Goal: Information Seeking & Learning: Check status

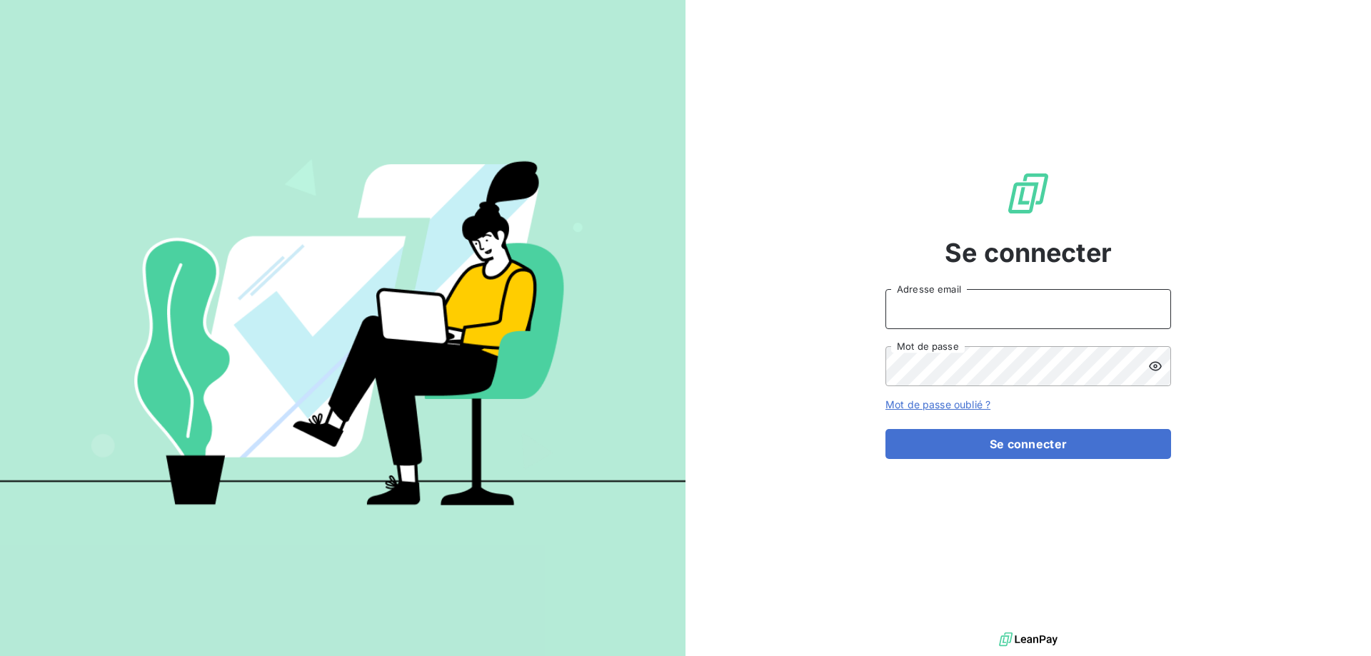
click at [927, 306] on input "Adresse email" at bounding box center [1028, 309] width 286 height 40
type input "l"
click at [984, 308] on input "Adresse email" at bounding box center [1028, 309] width 286 height 40
type input "[PERSON_NAME][EMAIL_ADDRESS][DOMAIN_NAME]"
click at [885, 429] on button "Se connecter" at bounding box center [1028, 444] width 286 height 30
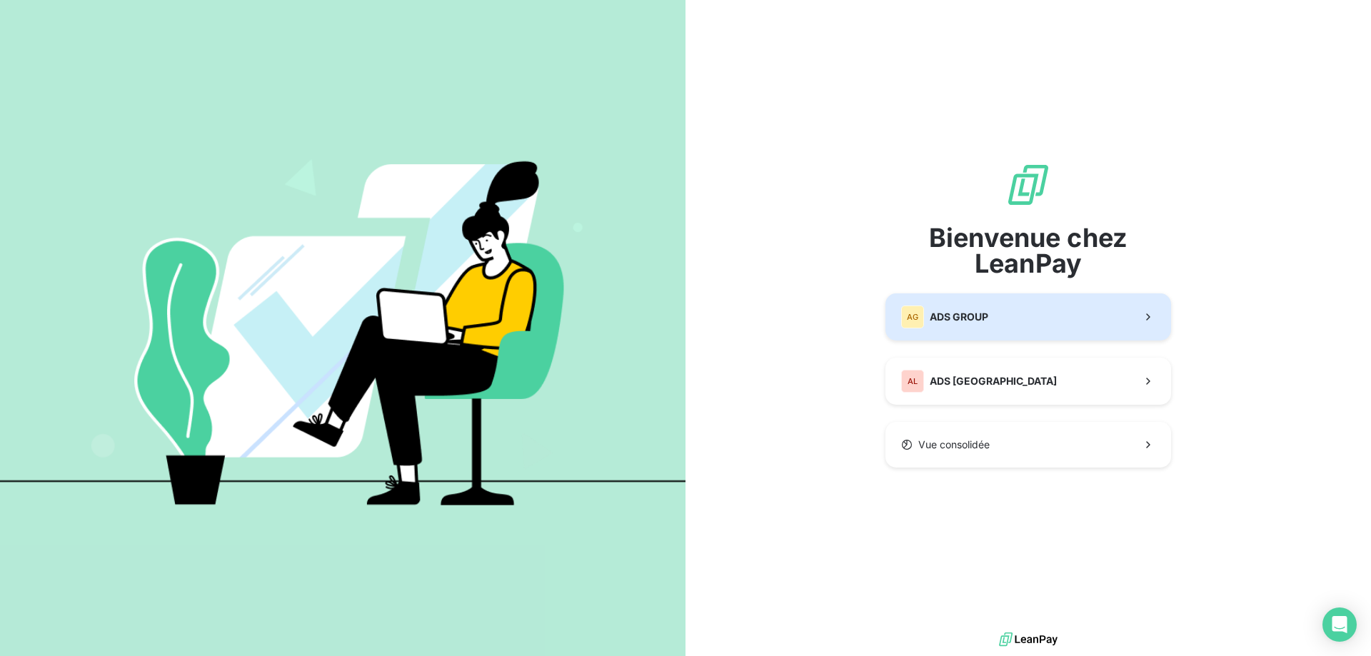
click at [947, 321] on span "ADS GROUP" at bounding box center [959, 317] width 59 height 14
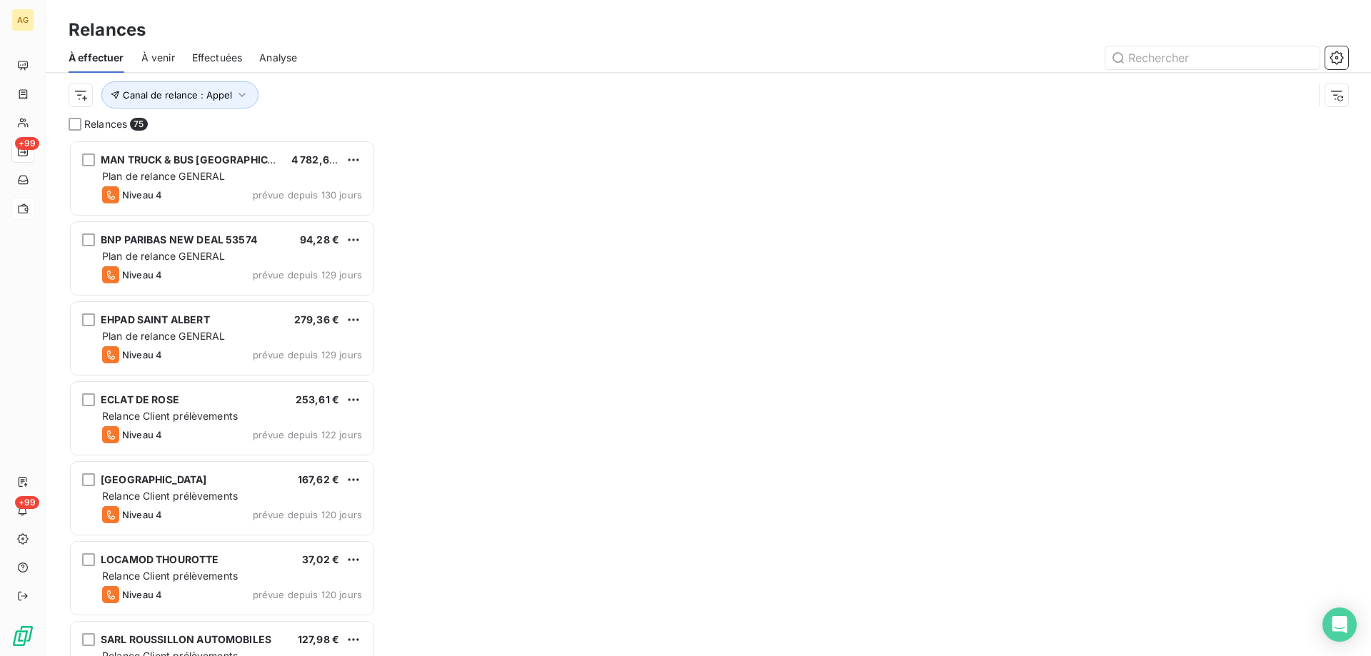
scroll to position [505, 296]
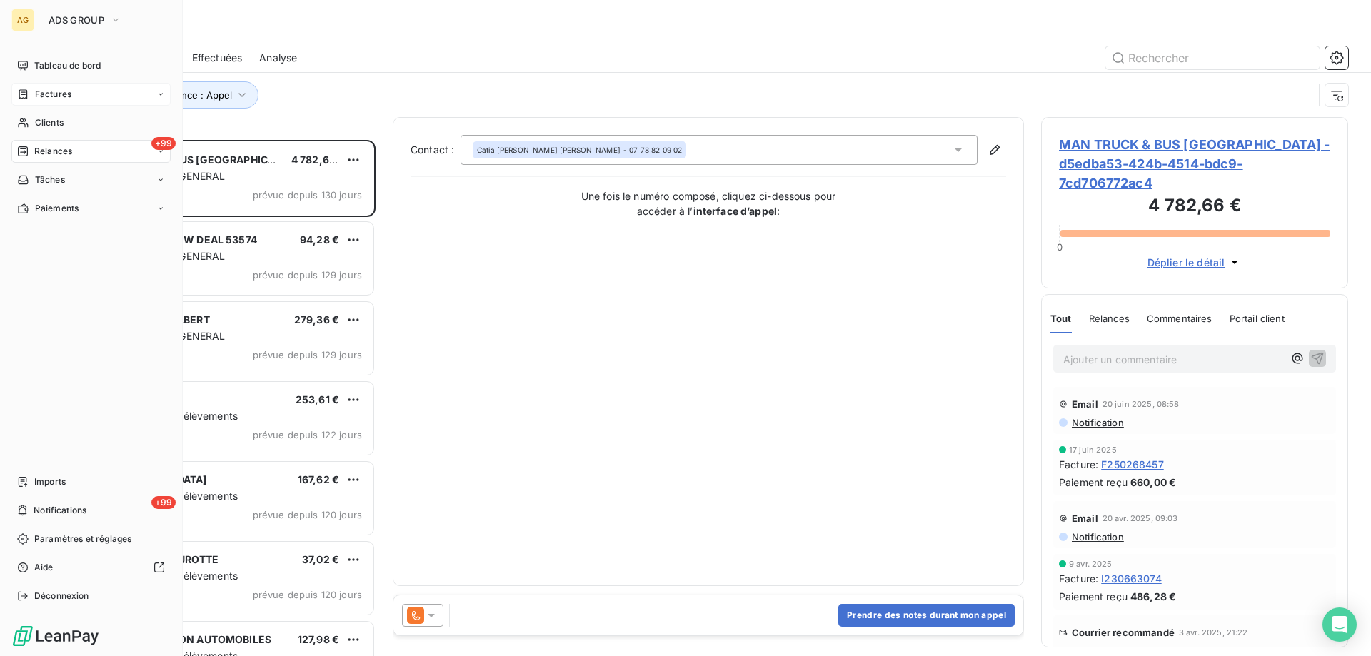
click at [51, 90] on span "Factures" at bounding box center [53, 94] width 36 height 13
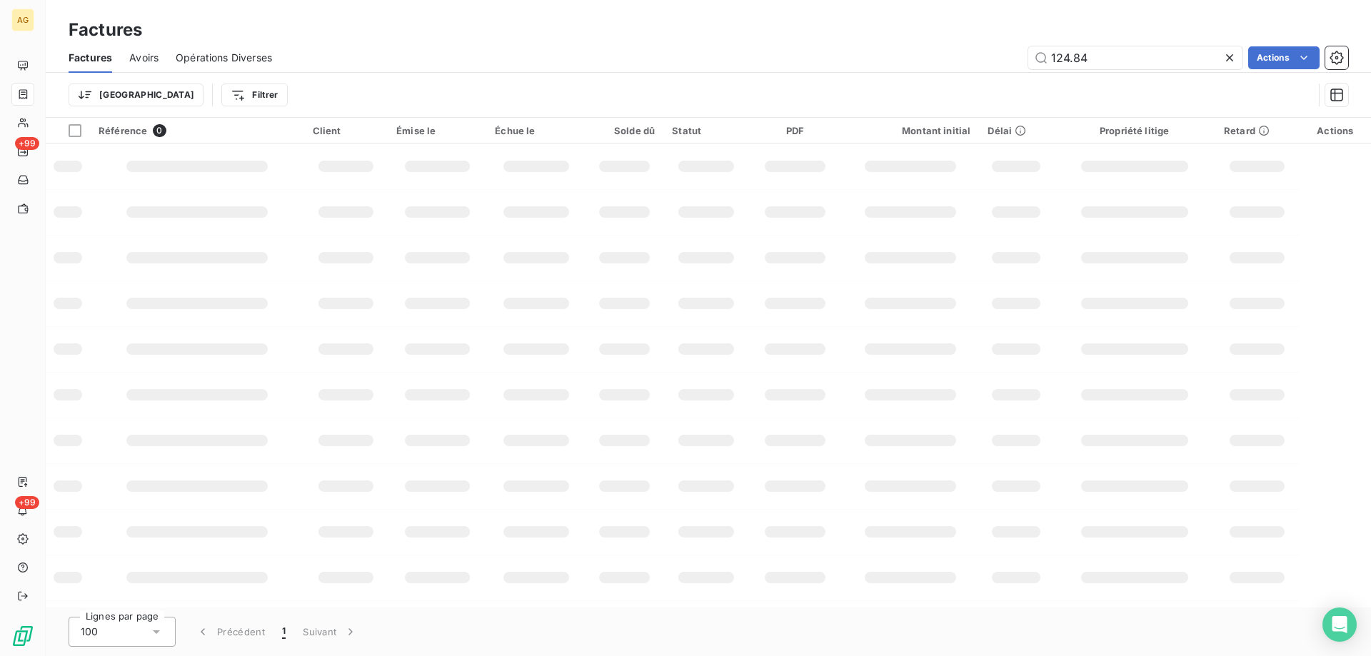
drag, startPoint x: 1101, startPoint y: 63, endPoint x: 942, endPoint y: 71, distance: 159.4
click at [942, 71] on div "Factures Avoirs Opérations Diverses 124.84 Actions" at bounding box center [708, 58] width 1325 height 30
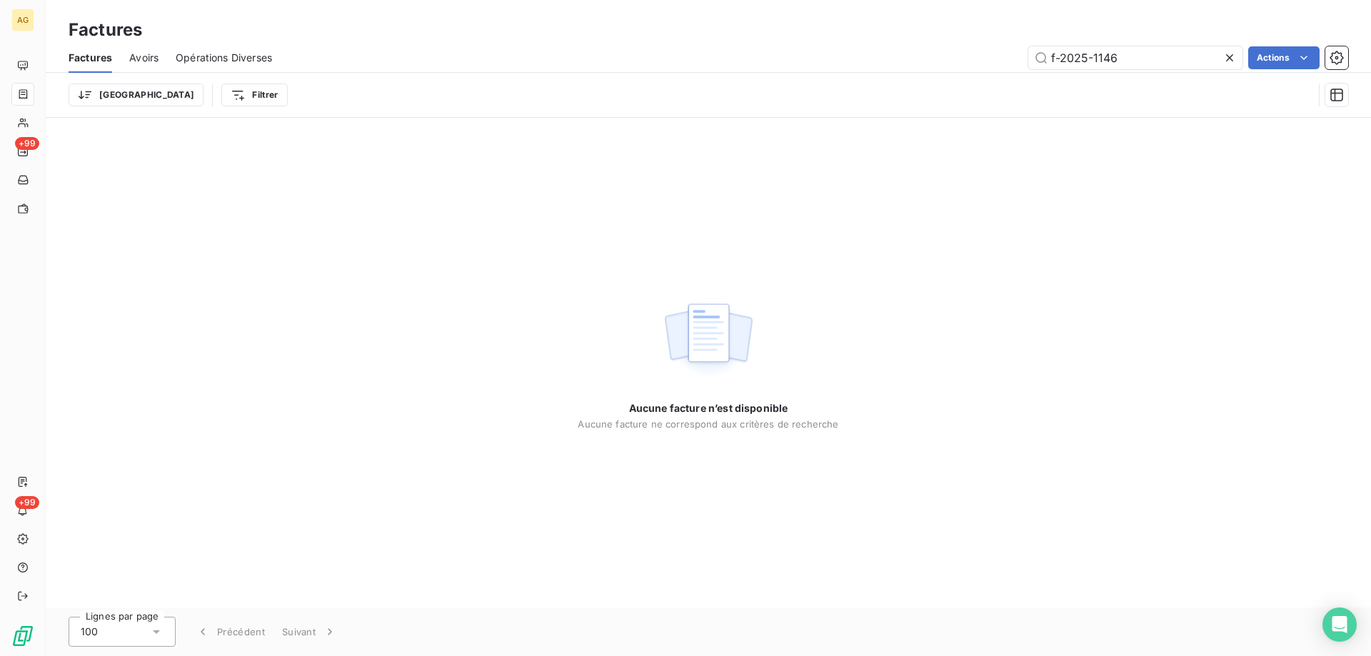
drag, startPoint x: 1131, startPoint y: 61, endPoint x: 972, endPoint y: 61, distance: 158.5
click at [975, 61] on div "f-2025-1146 Actions" at bounding box center [818, 57] width 1059 height 23
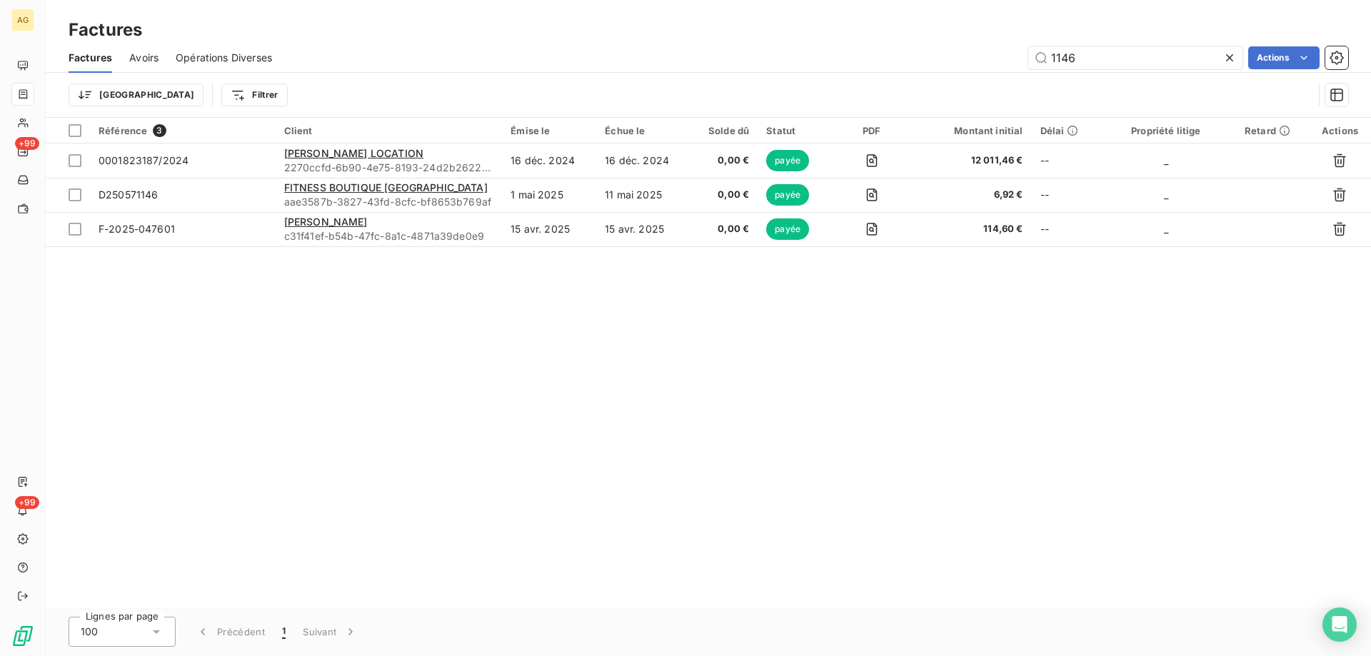
type input "1146"
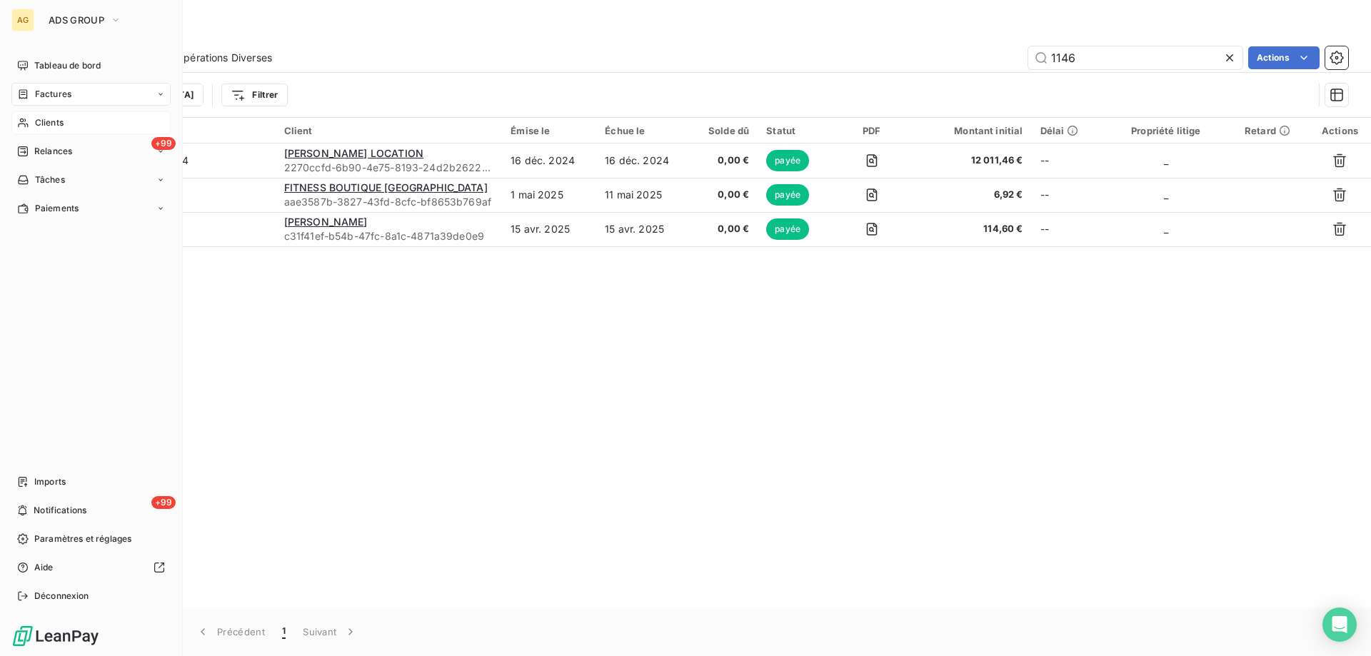
click at [18, 122] on icon at bounding box center [23, 122] width 12 height 11
click at [51, 118] on span "Clients" at bounding box center [49, 122] width 29 height 13
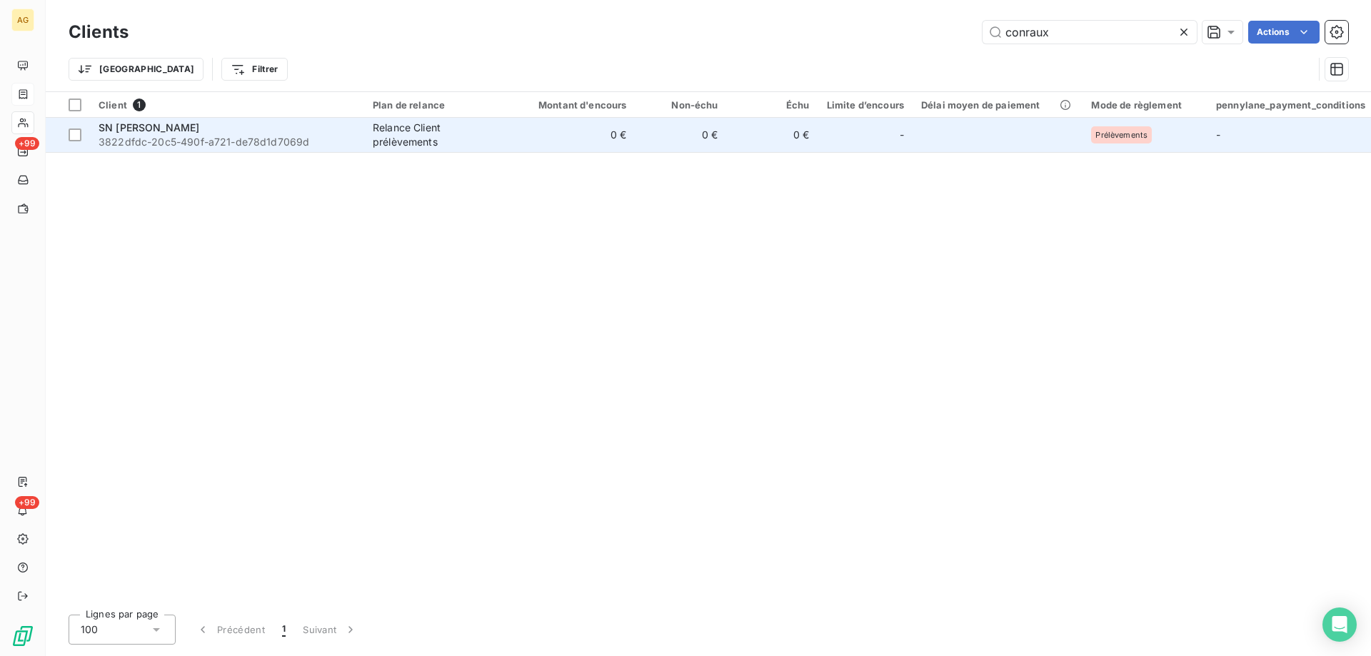
type input "conraux"
click at [139, 134] on div "SN [PERSON_NAME]" at bounding box center [227, 128] width 257 height 14
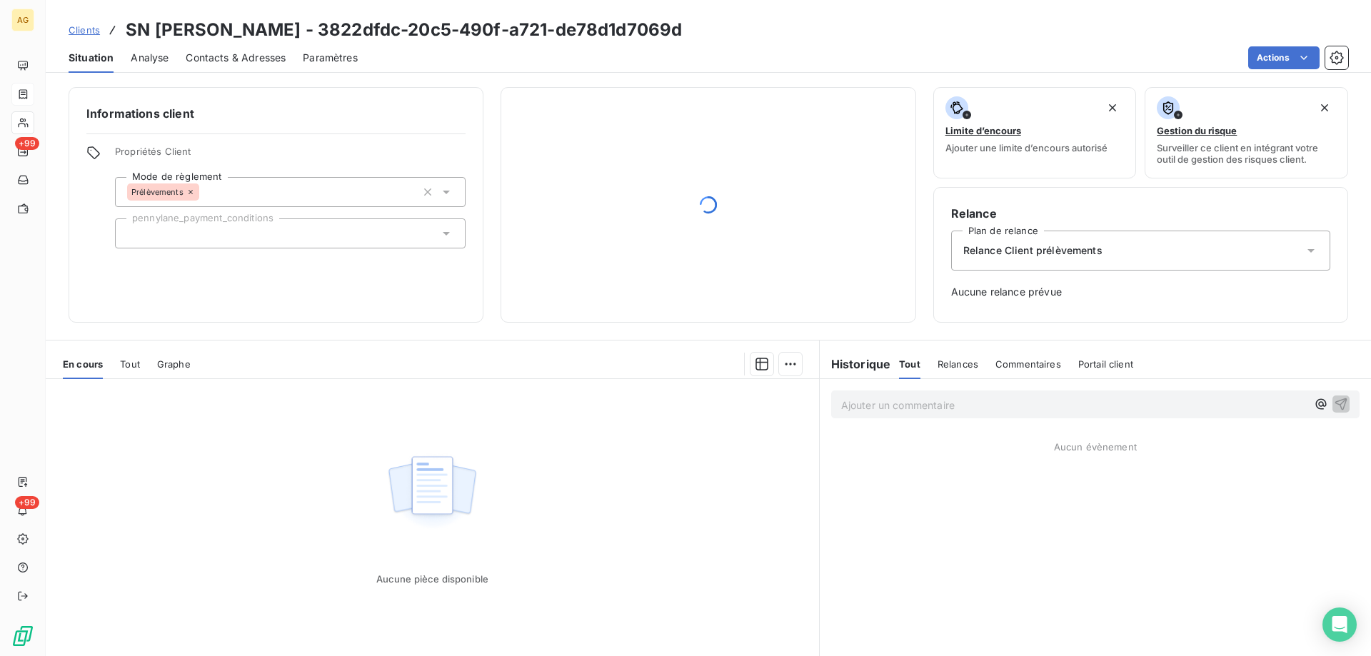
click at [133, 365] on span "Tout" at bounding box center [130, 363] width 20 height 11
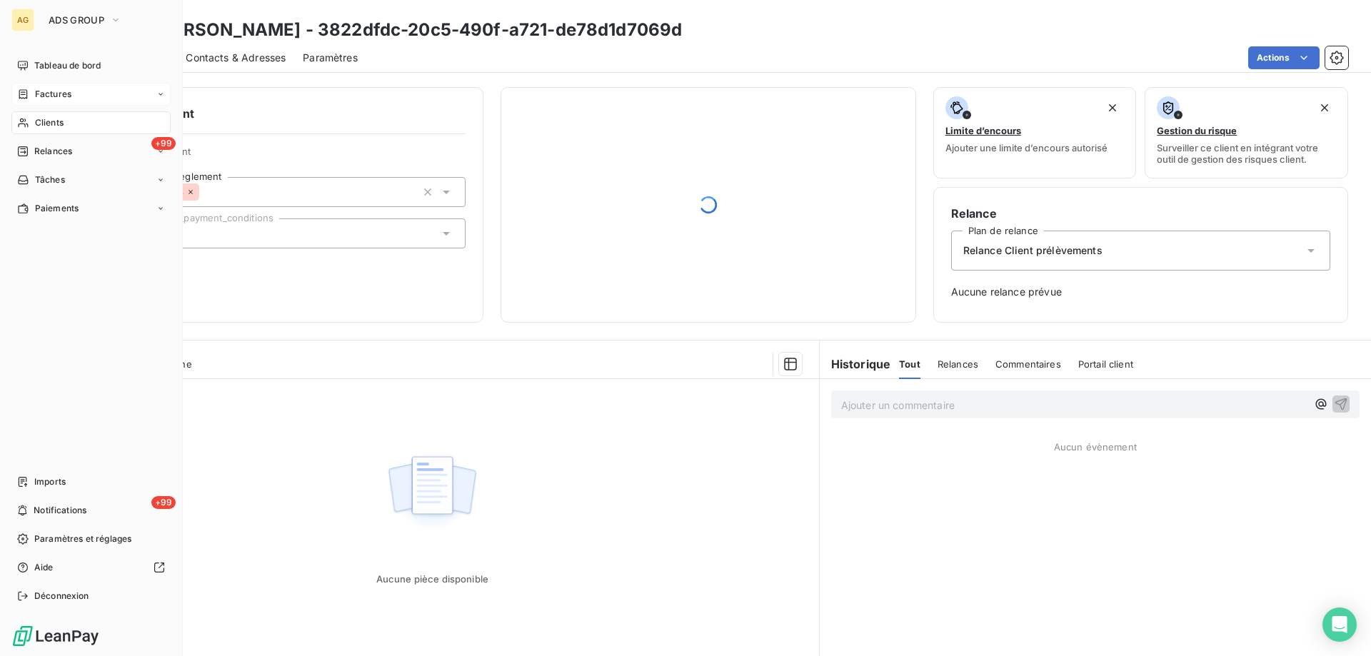
click at [36, 124] on span "Clients" at bounding box center [49, 122] width 29 height 13
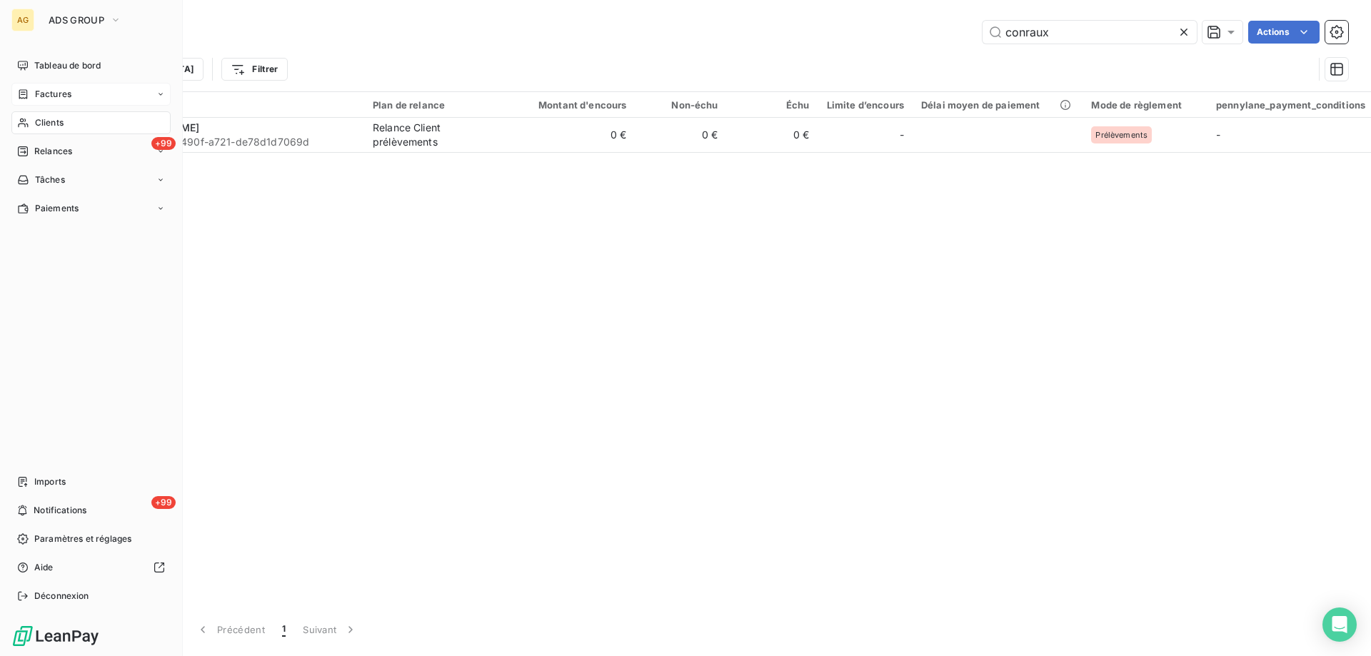
click at [63, 95] on span "Factures" at bounding box center [53, 94] width 36 height 13
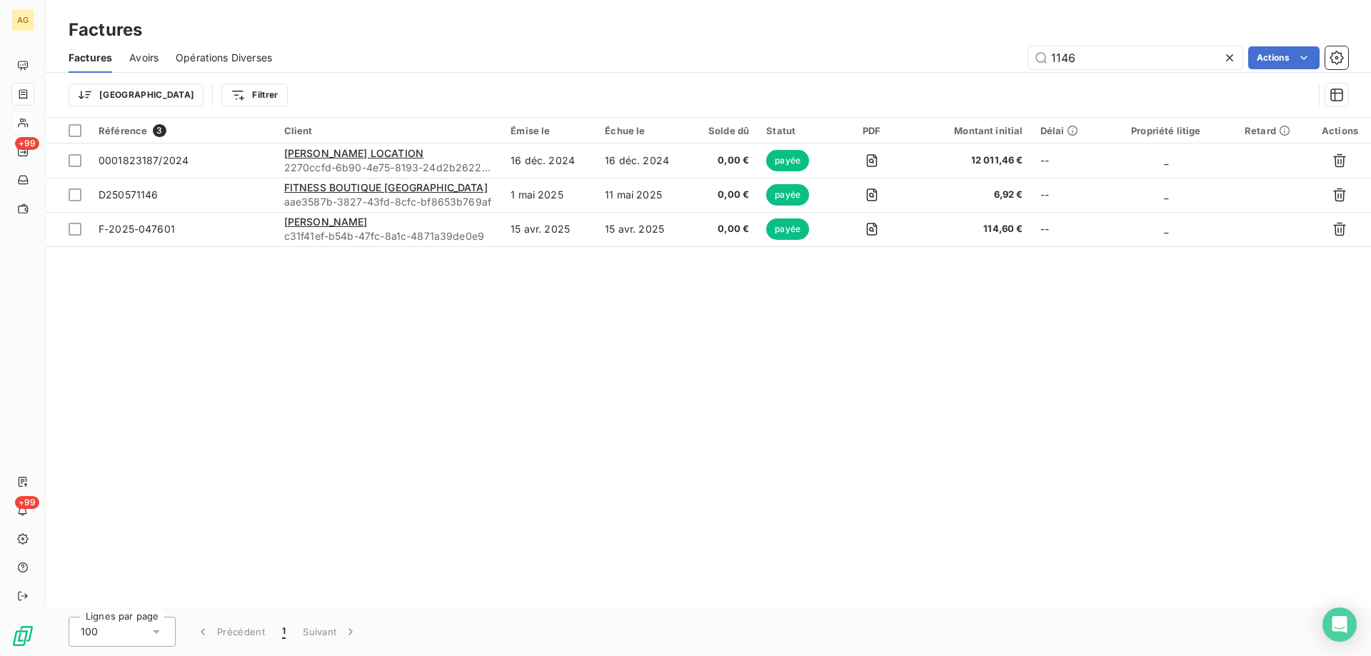
drag, startPoint x: 1105, startPoint y: 64, endPoint x: 1054, endPoint y: 71, distance: 52.0
click at [995, 64] on div "1146 Actions" at bounding box center [818, 57] width 1059 height 23
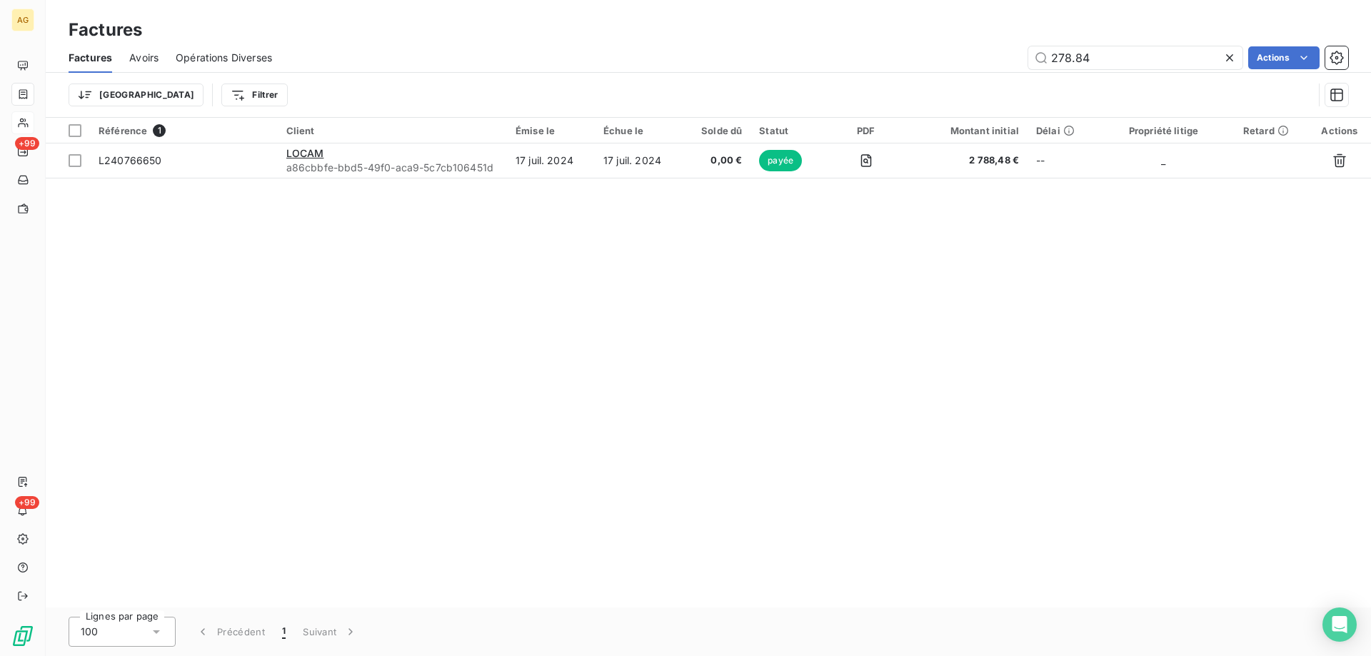
type input "278.84"
click at [384, 278] on div "Référence 1 Client Émise le Échue le Solde dû Statut PDF Montant initial Délai …" at bounding box center [708, 363] width 1325 height 490
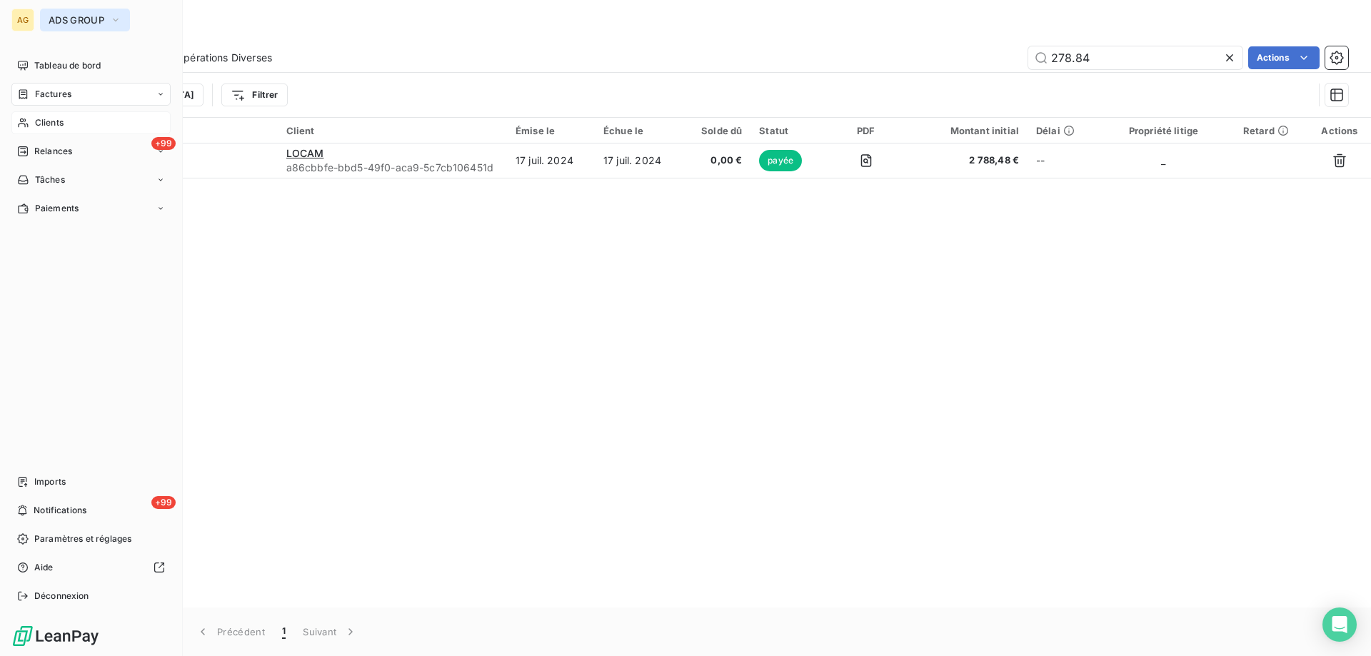
click at [78, 19] on span "ADS GROUP" at bounding box center [77, 19] width 56 height 11
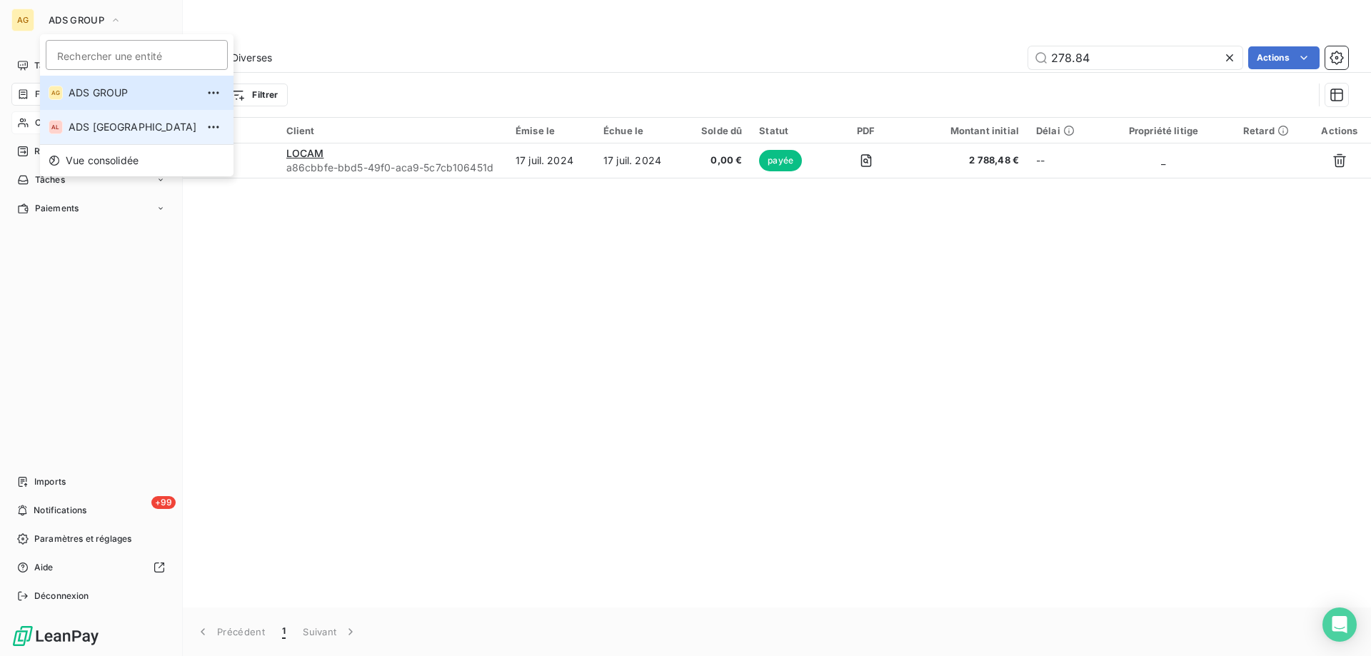
click at [84, 127] on span "ADS [GEOGRAPHIC_DATA]" at bounding box center [133, 127] width 128 height 14
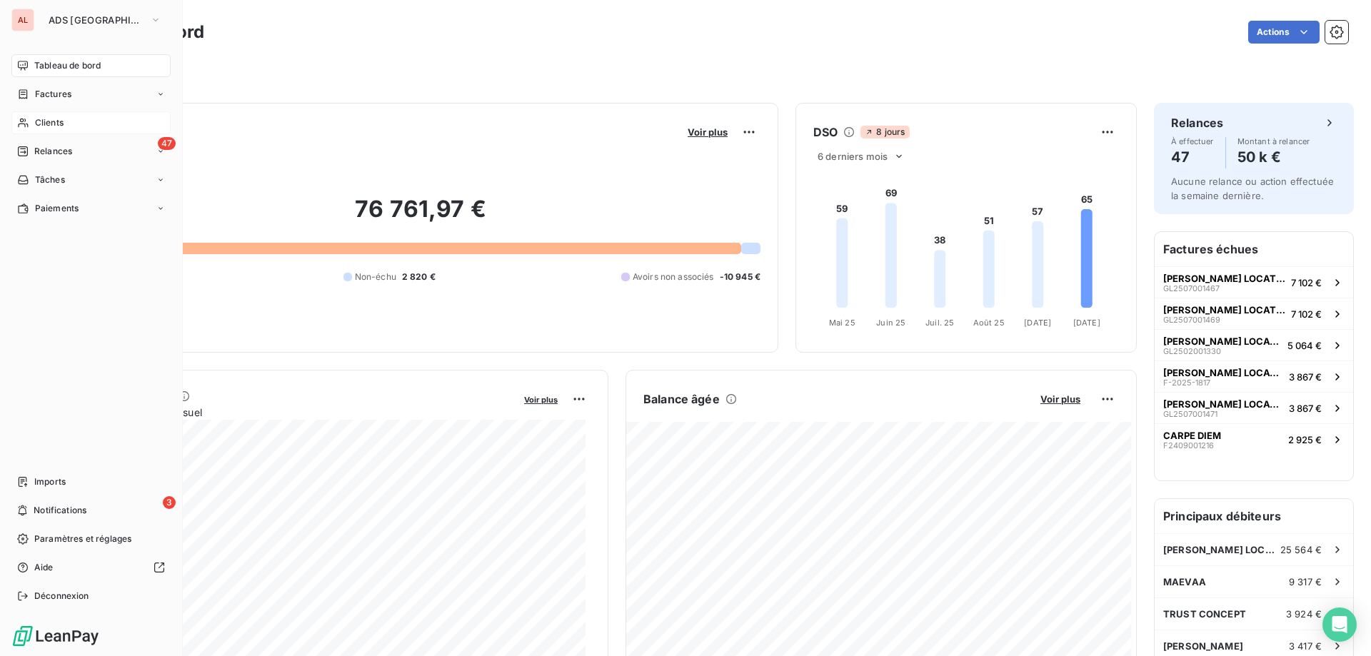
click at [49, 126] on span "Clients" at bounding box center [49, 122] width 29 height 13
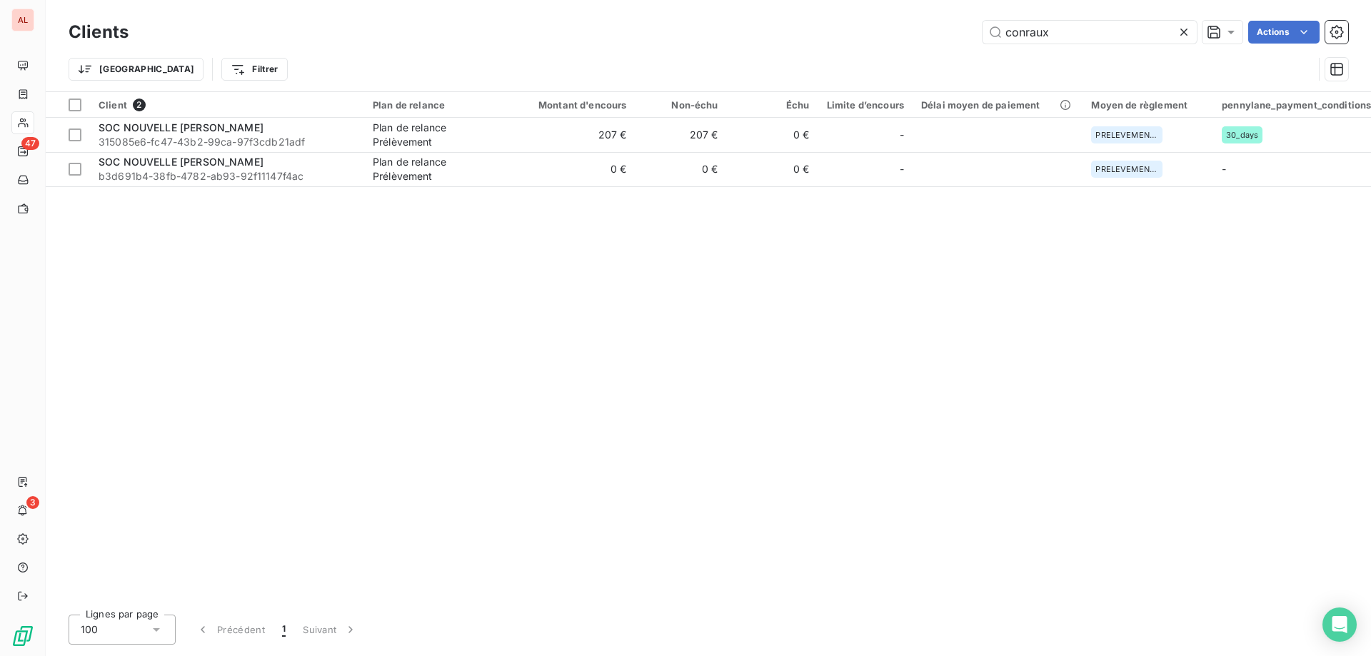
drag, startPoint x: 1112, startPoint y: 25, endPoint x: 890, endPoint y: 36, distance: 222.3
click at [890, 36] on div "conraux Actions" at bounding box center [747, 32] width 1202 height 23
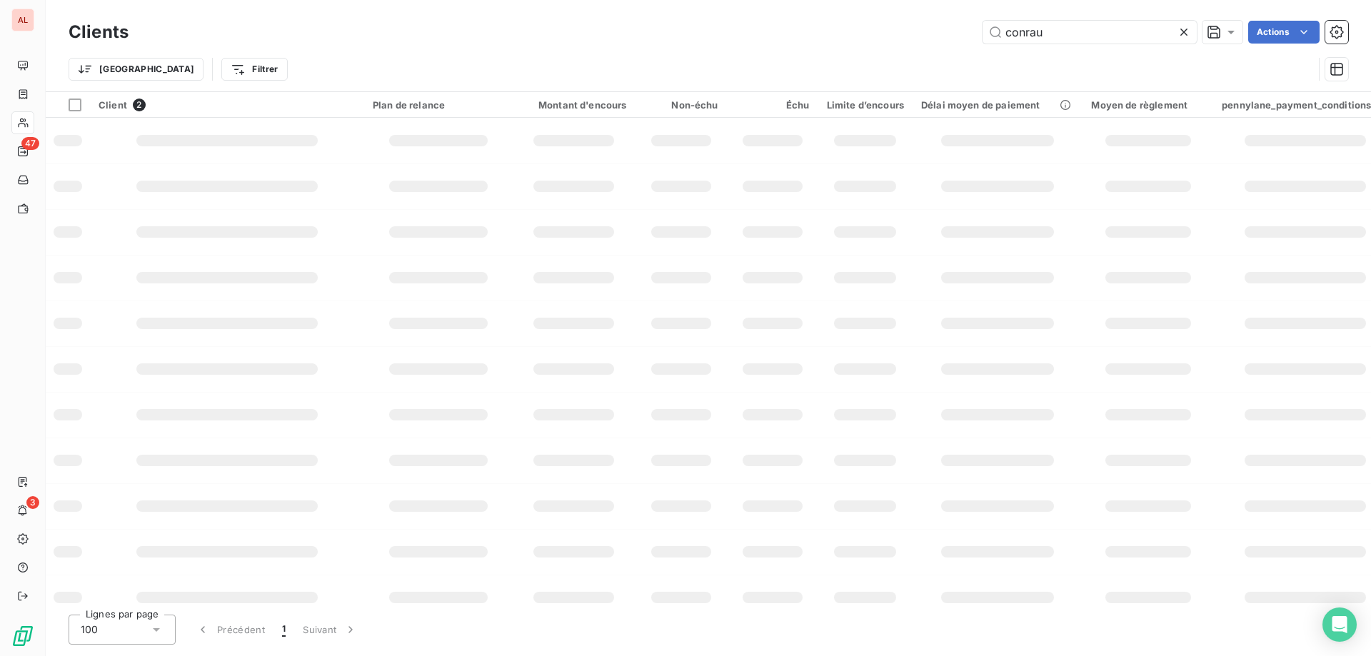
type input "conraux"
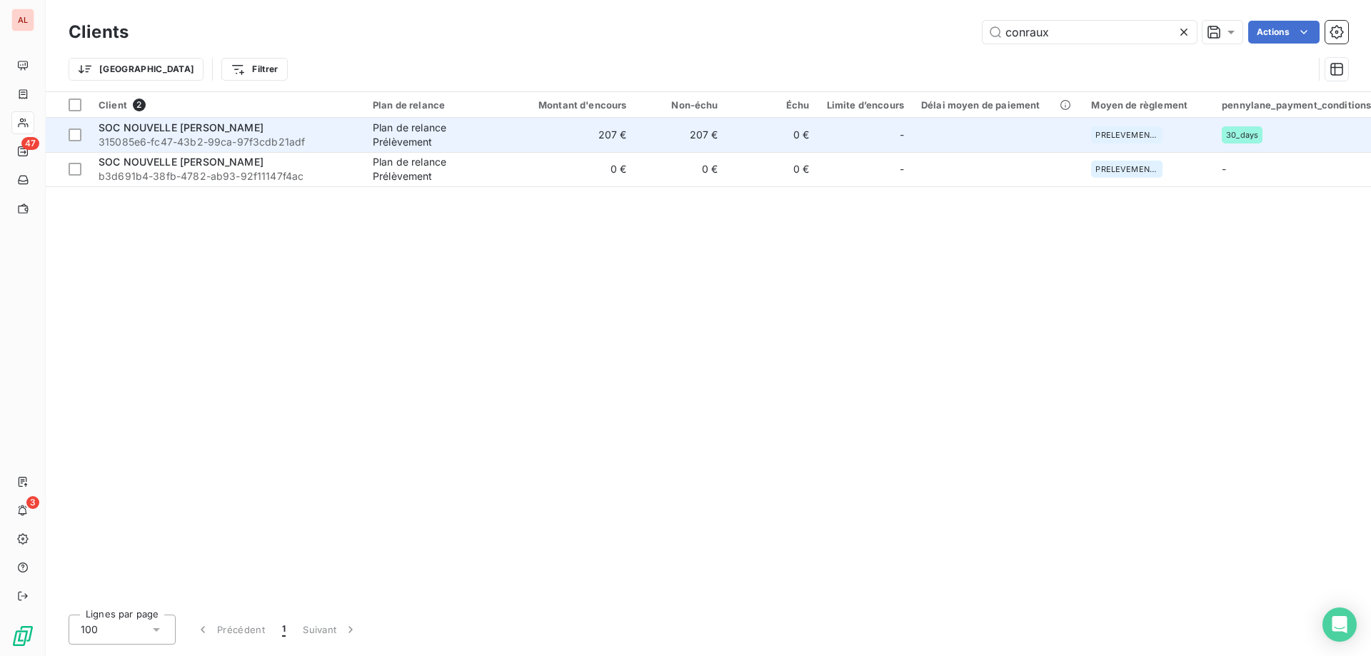
click at [138, 140] on span "315085e6-fc47-43b2-99ca-97f3cdb21adf" at bounding box center [227, 142] width 257 height 14
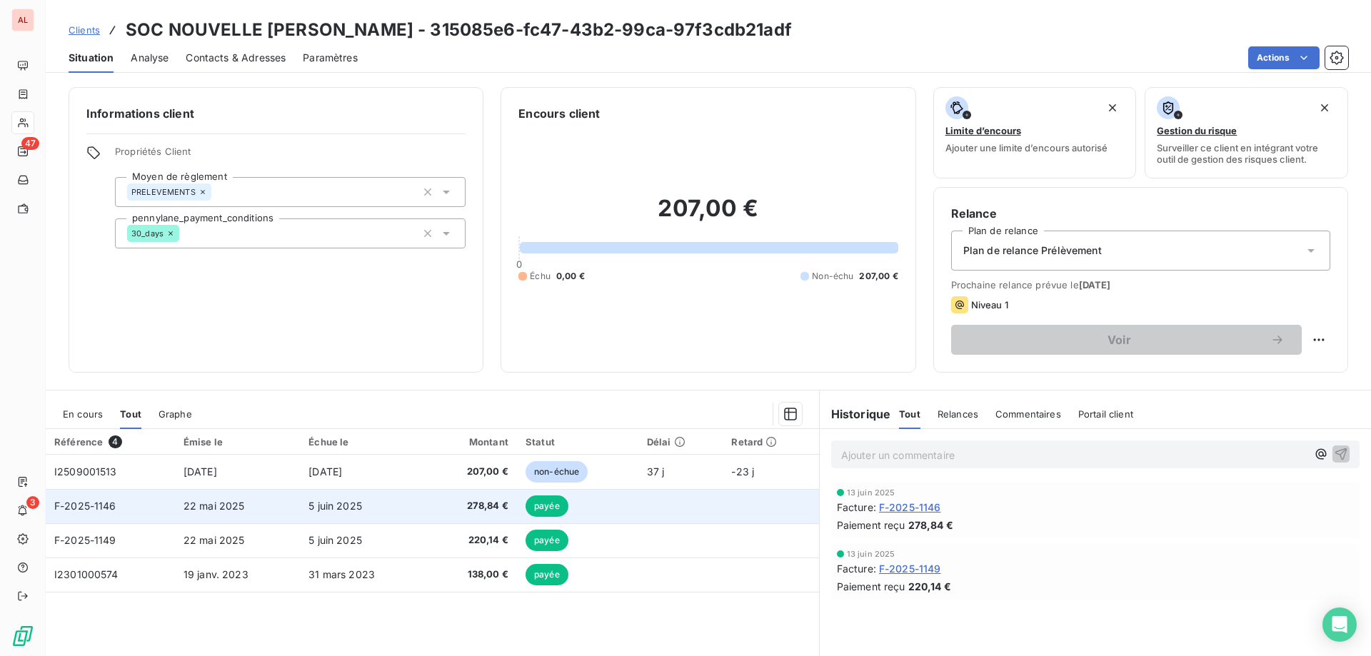
click at [103, 508] on span "F-2025-1146" at bounding box center [85, 506] width 62 height 12
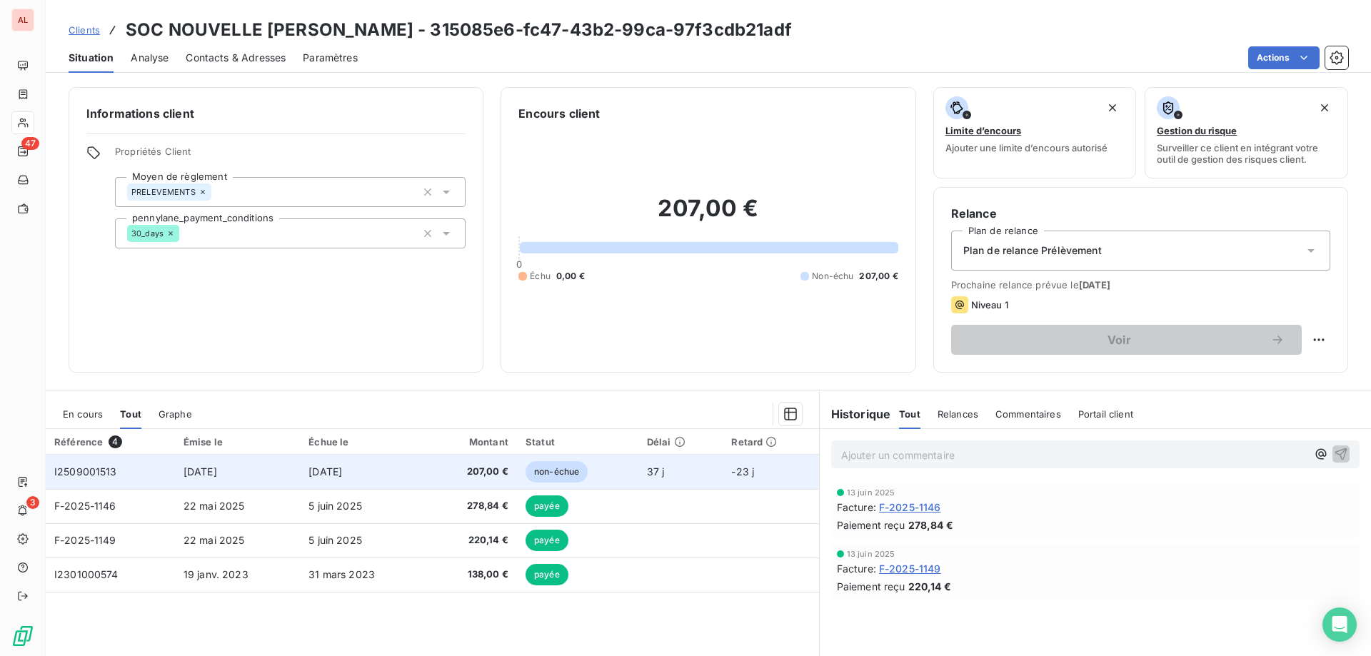
click at [84, 469] on span "I2509001513" at bounding box center [85, 471] width 63 height 12
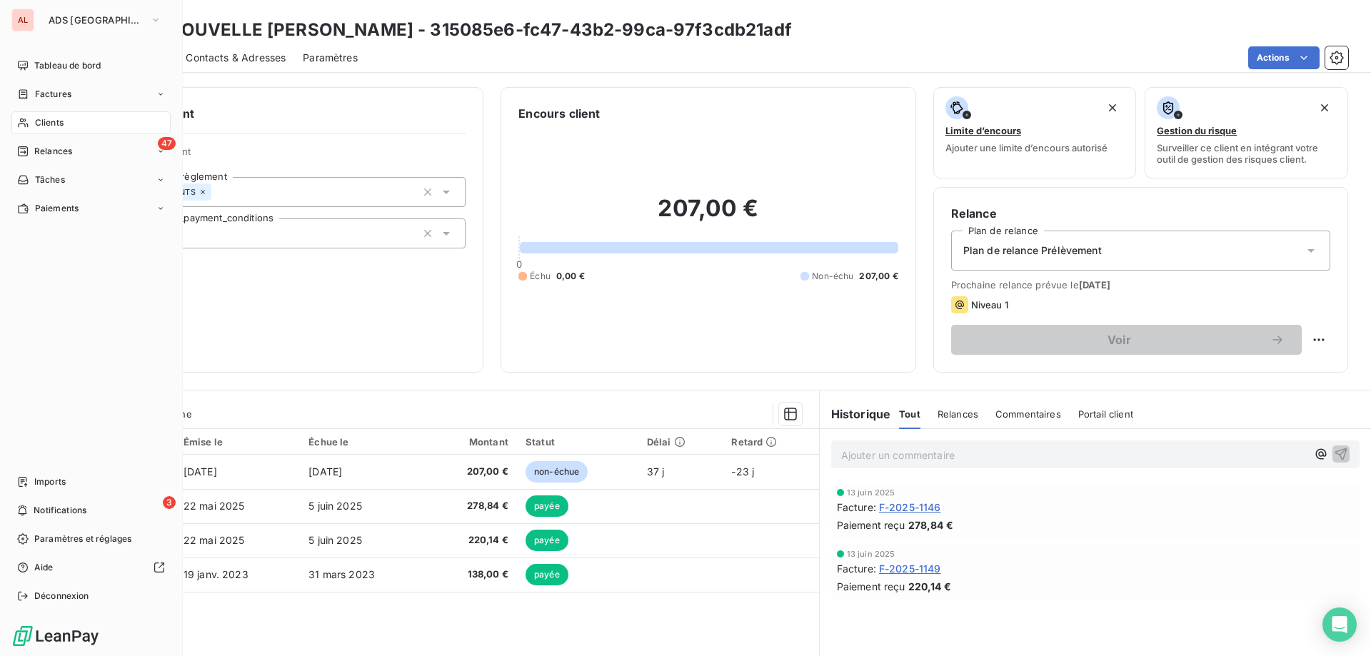
drag, startPoint x: 47, startPoint y: 121, endPoint x: 66, endPoint y: 121, distance: 19.3
click at [47, 121] on span "Clients" at bounding box center [49, 122] width 29 height 13
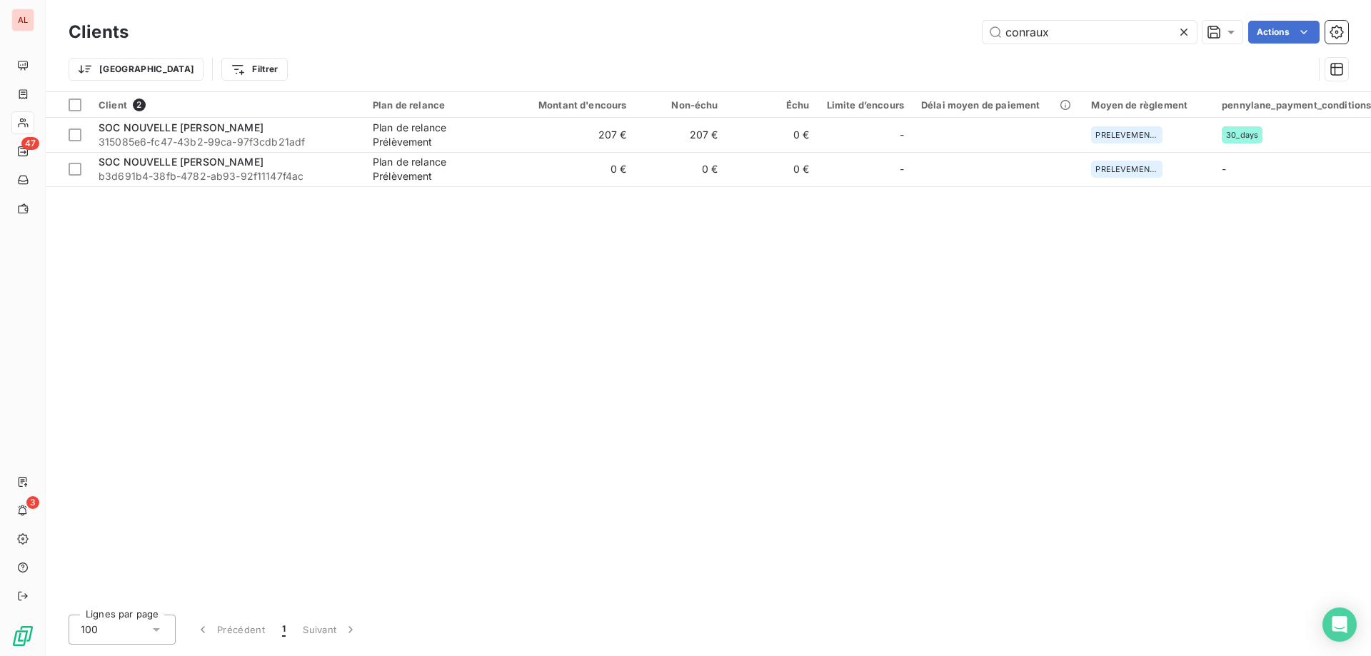
drag, startPoint x: 1096, startPoint y: 34, endPoint x: 880, endPoint y: 39, distance: 215.7
click at [893, 34] on div "conraux Actions" at bounding box center [747, 32] width 1202 height 23
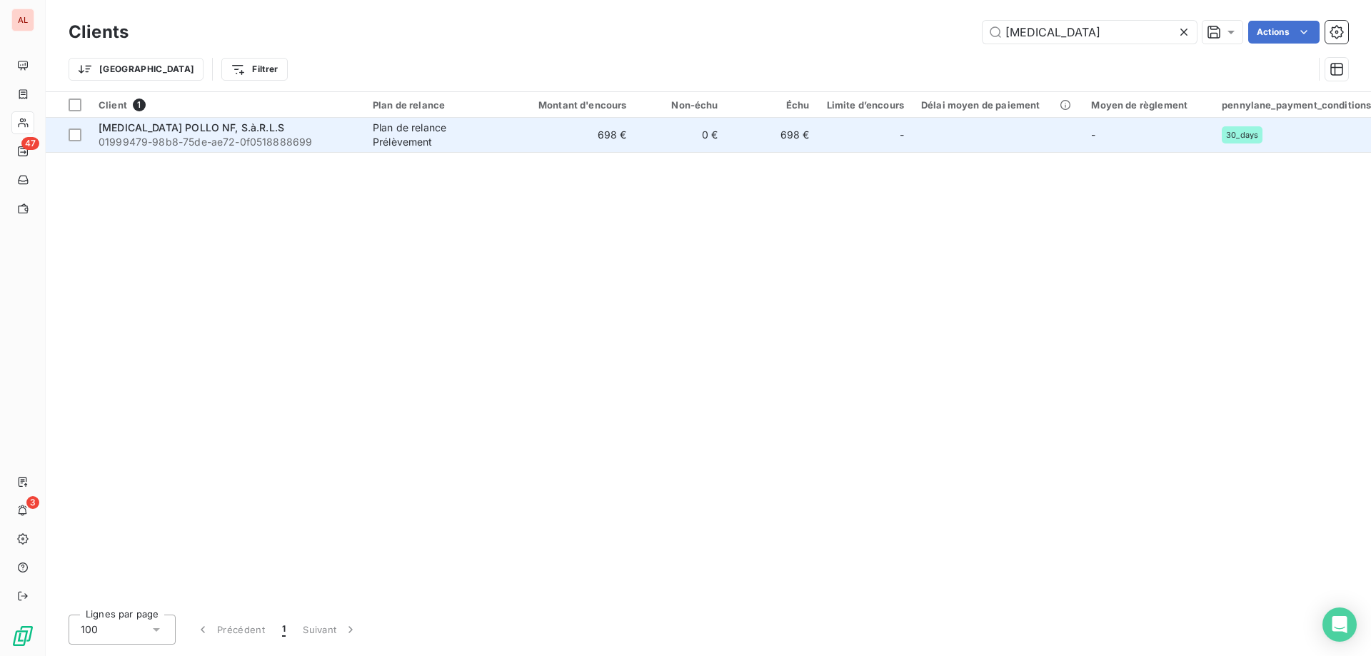
type input "[MEDICAL_DATA]"
click at [172, 132] on span "[MEDICAL_DATA] POLLO NF, S.à.R.L.S" at bounding box center [192, 127] width 186 height 12
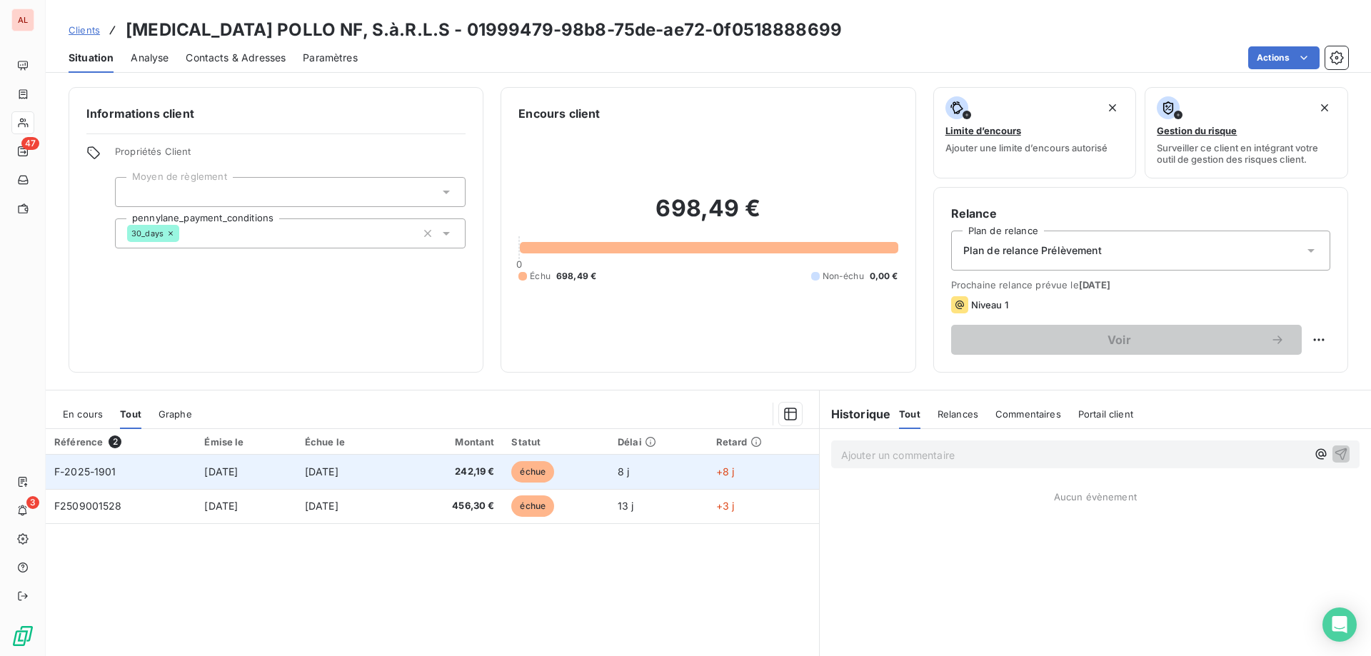
click at [87, 471] on span "F-2025-1901" at bounding box center [85, 471] width 62 height 12
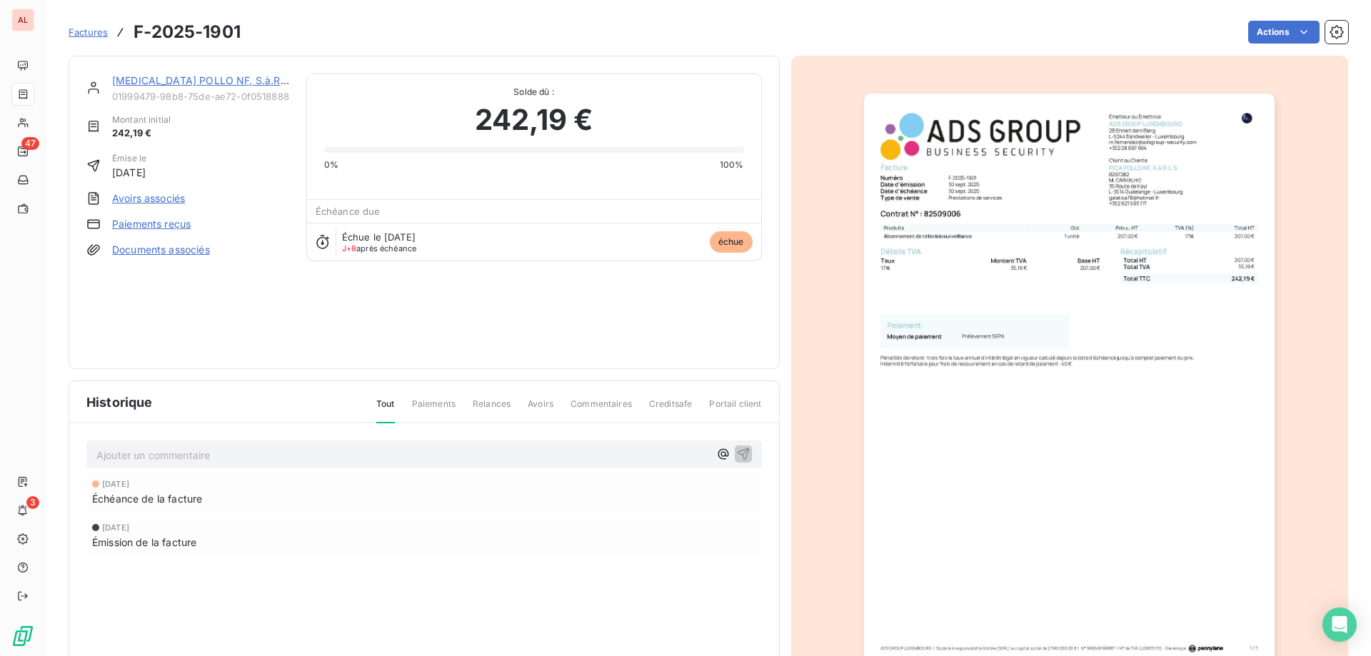
click at [947, 241] on img "button" at bounding box center [1069, 384] width 411 height 581
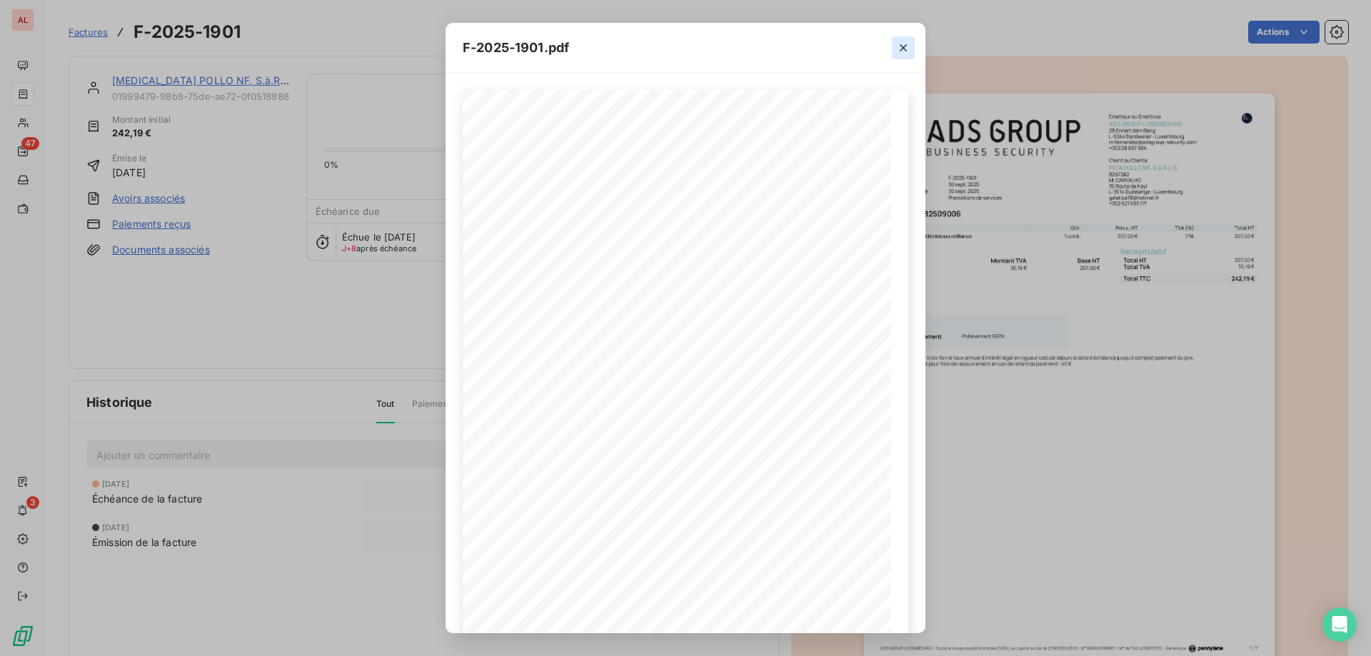
click at [903, 46] on icon "button" at bounding box center [903, 48] width 14 height 14
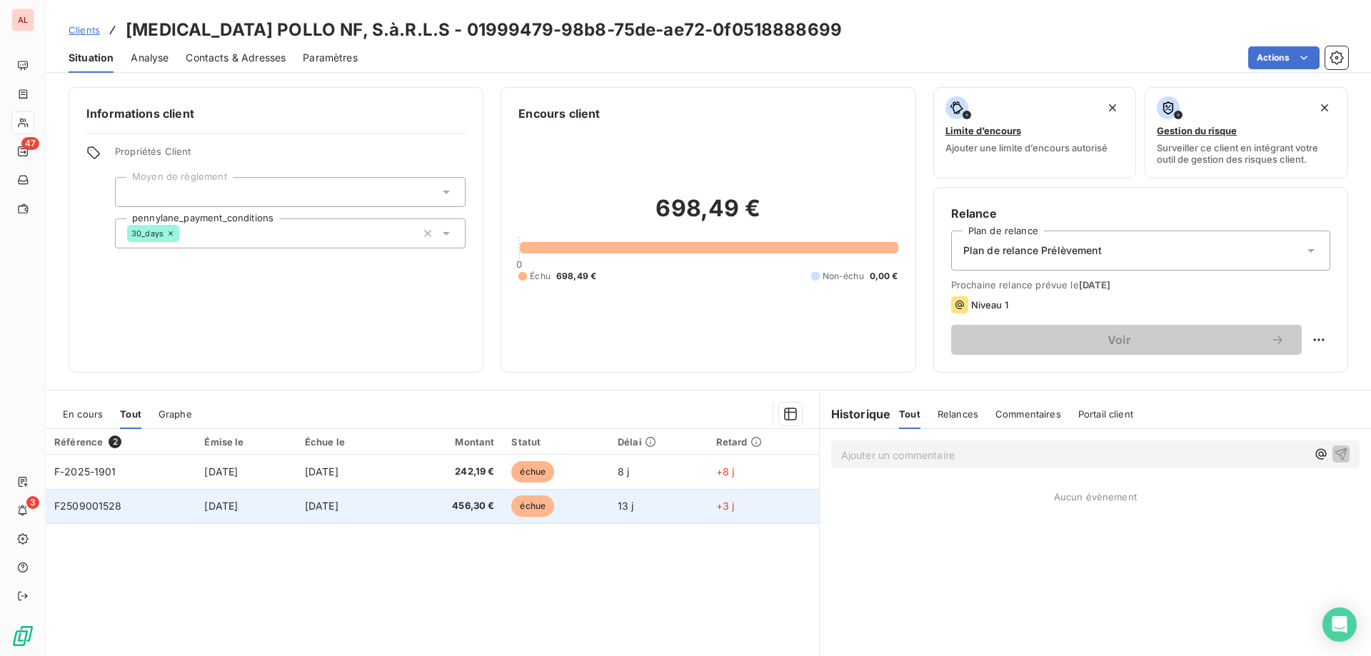
click at [91, 507] on span "F2509001528" at bounding box center [88, 506] width 68 height 12
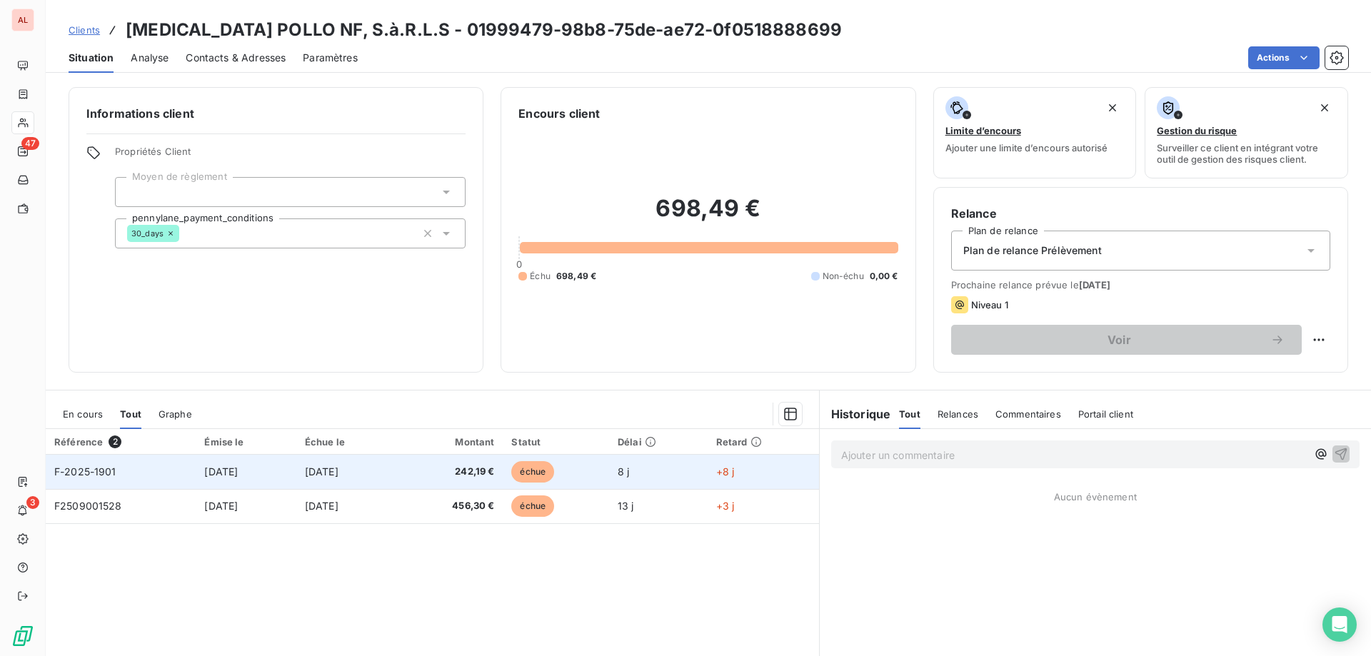
click at [96, 473] on span "F-2025-1901" at bounding box center [85, 471] width 62 height 12
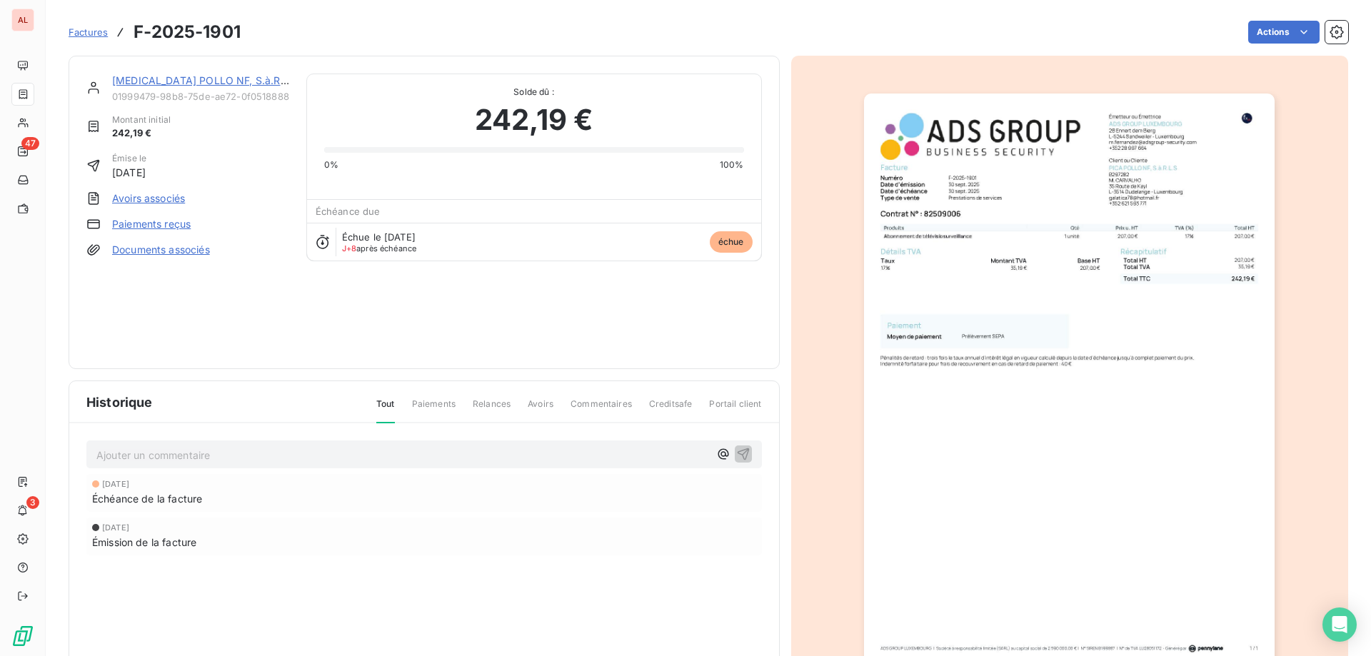
click at [1019, 446] on img "button" at bounding box center [1069, 384] width 411 height 581
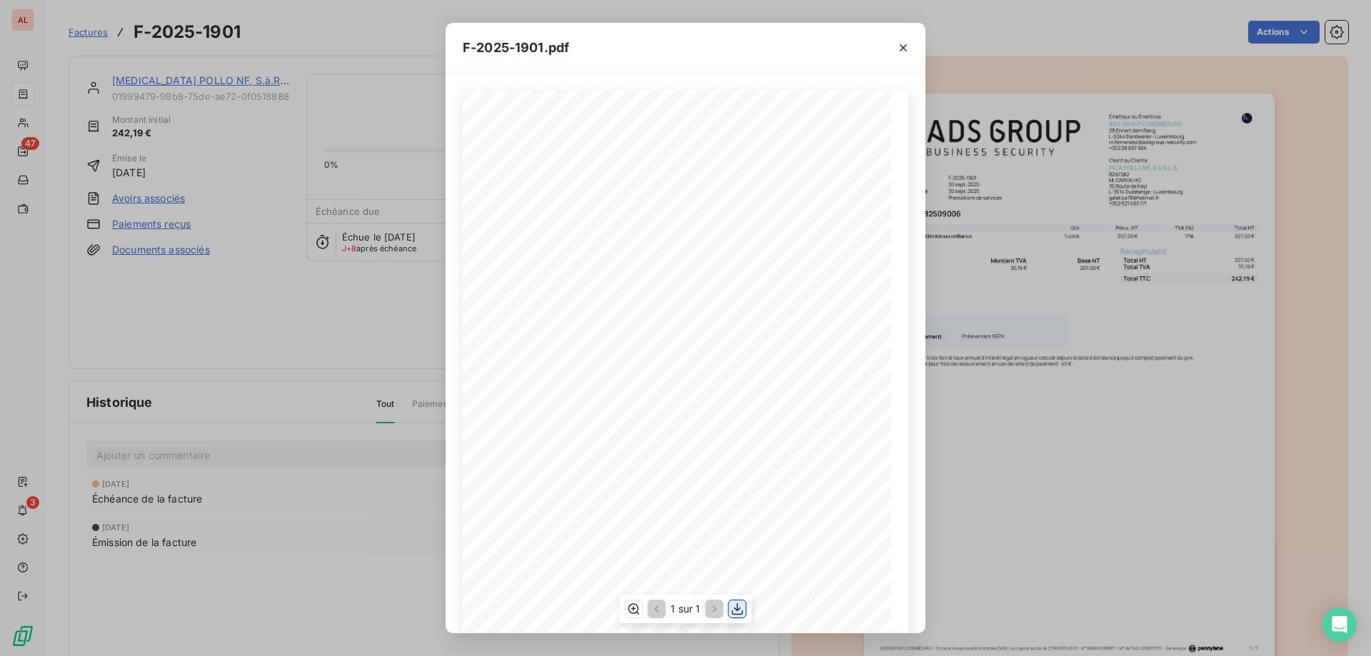
click at [733, 606] on icon "button" at bounding box center [737, 609] width 14 height 14
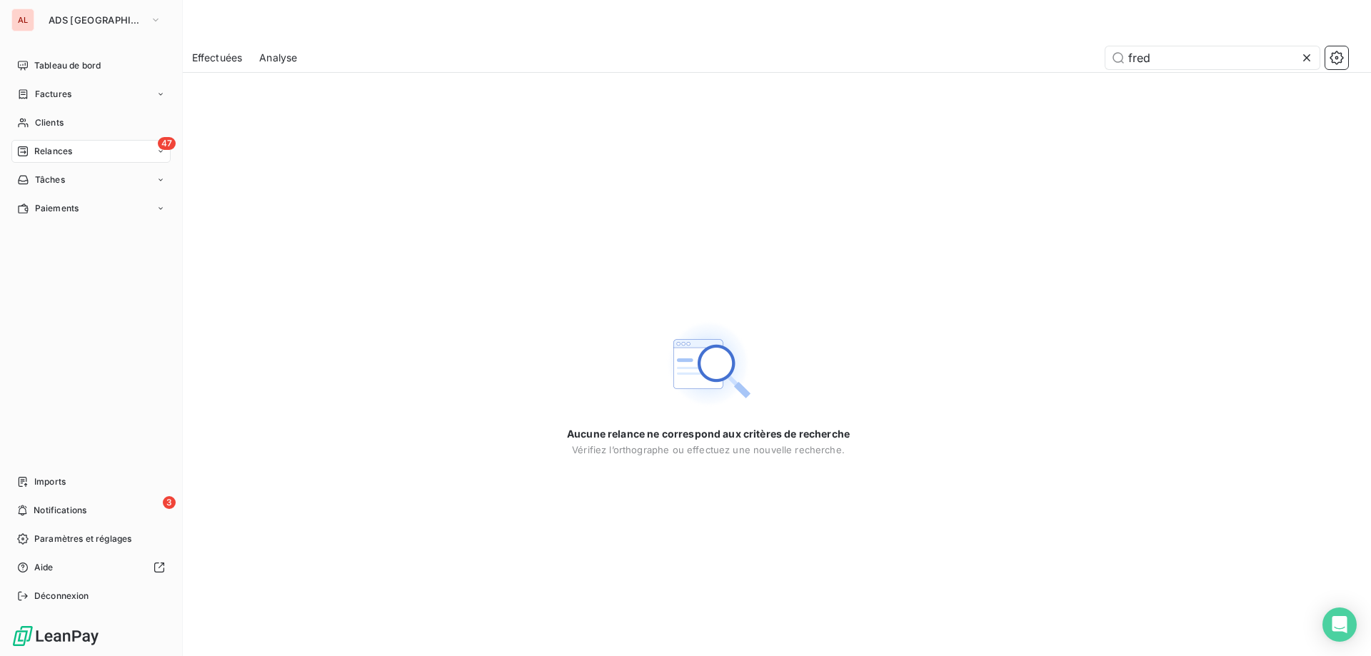
click at [21, 19] on div "AL" at bounding box center [22, 20] width 23 height 23
click at [89, 23] on span "ADS [GEOGRAPHIC_DATA]" at bounding box center [97, 19] width 96 height 11
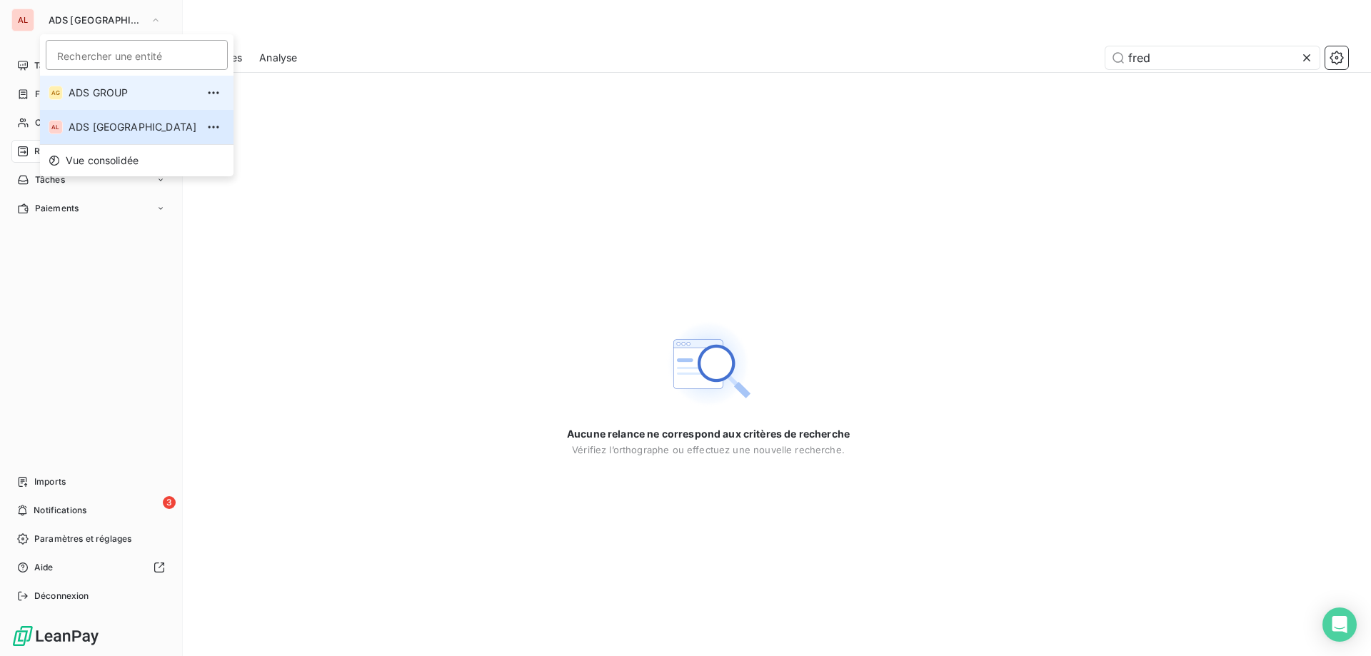
click at [95, 93] on span "ADS GROUP" at bounding box center [133, 93] width 128 height 14
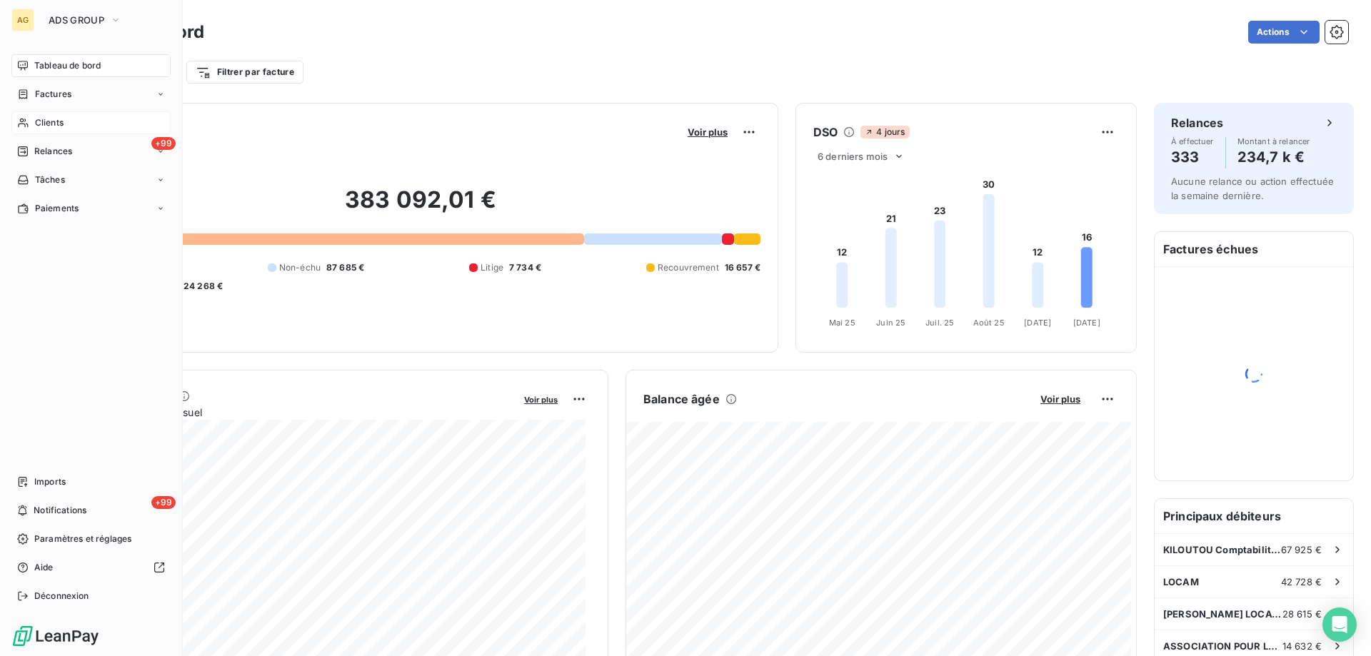
click at [49, 119] on span "Clients" at bounding box center [49, 122] width 29 height 13
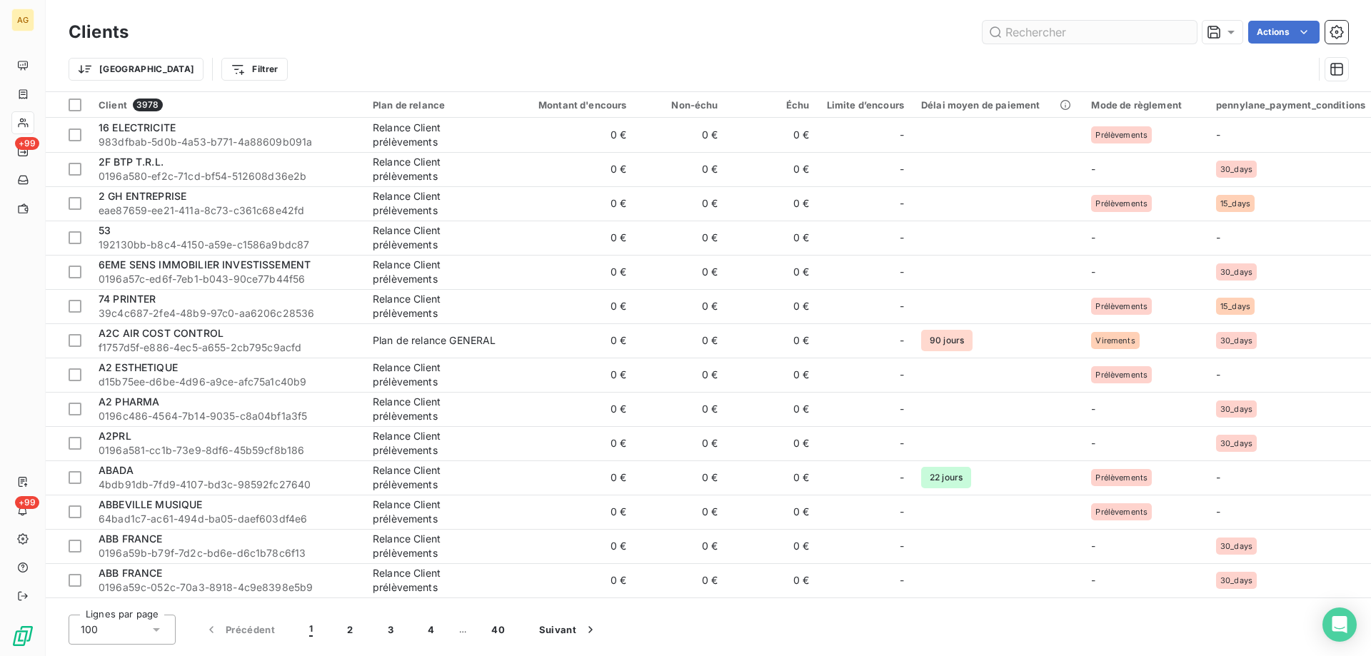
click at [1038, 32] on input "text" at bounding box center [1089, 32] width 214 height 23
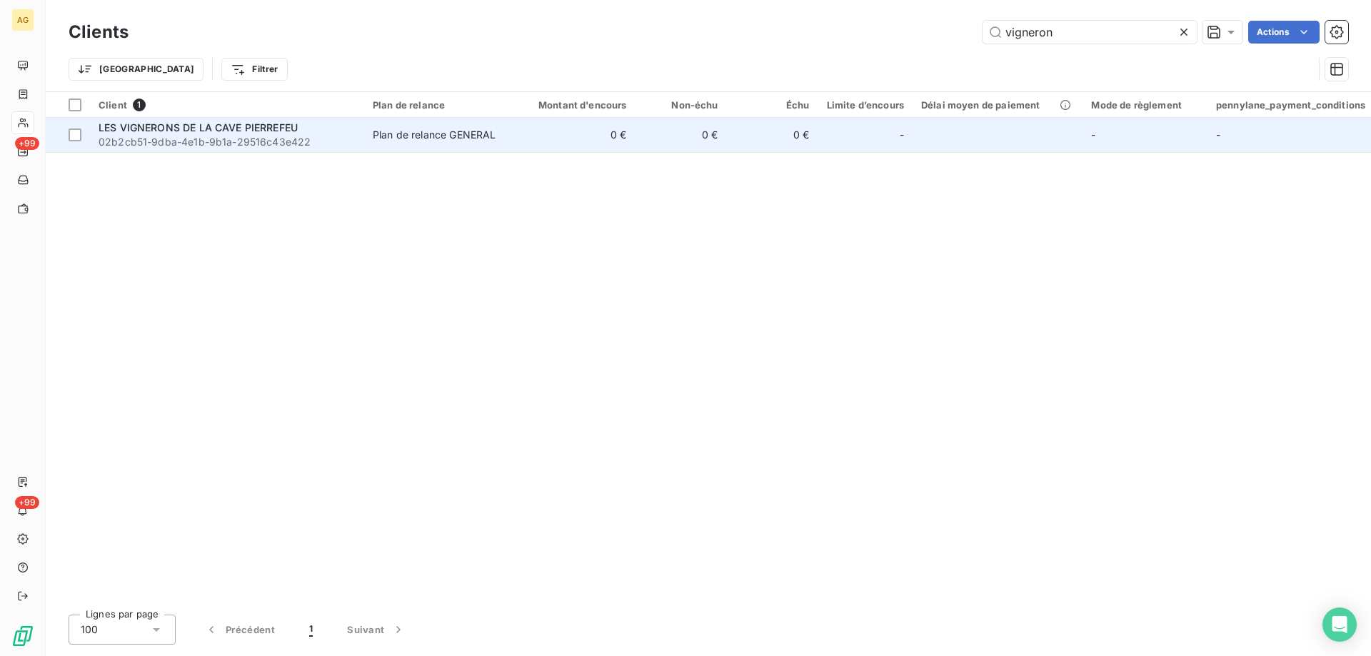
type input "vigneron"
click at [198, 136] on span "02b2cb51-9dba-4e1b-9b1a-29516c43e422" at bounding box center [227, 142] width 257 height 14
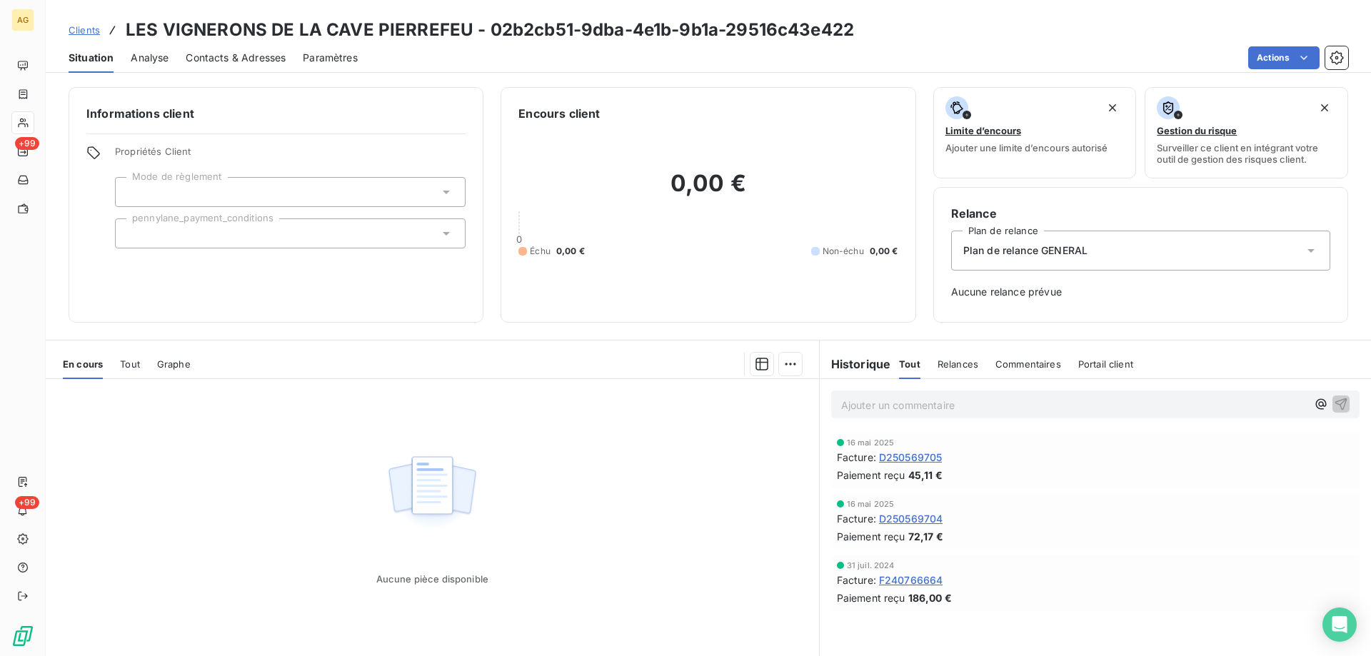
click at [134, 362] on span "Tout" at bounding box center [130, 363] width 20 height 11
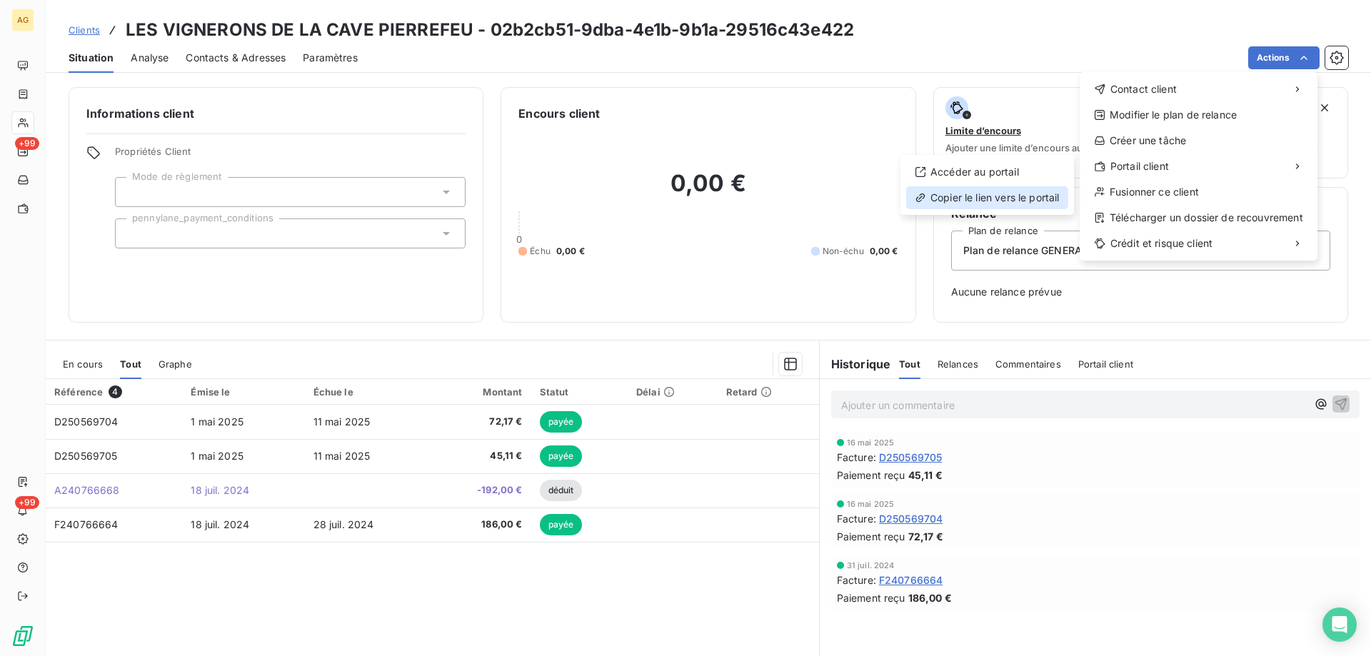
click at [934, 197] on div "Copier le lien vers le portail" at bounding box center [987, 197] width 162 height 23
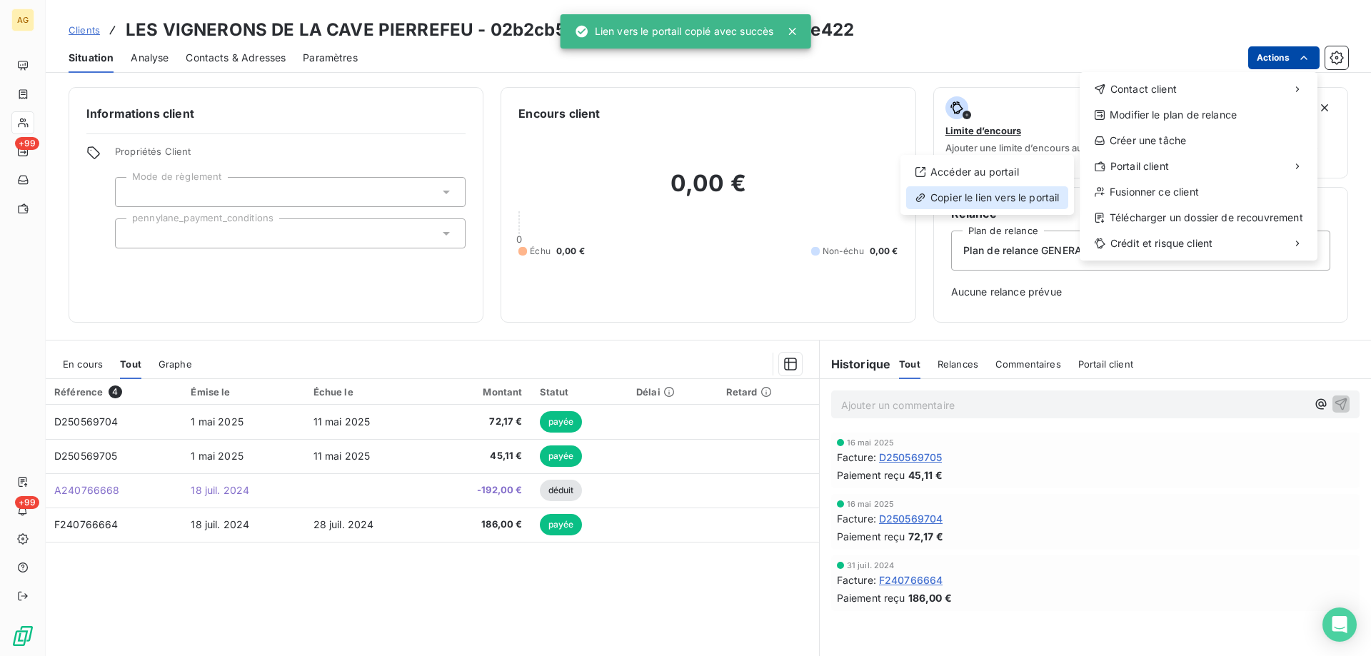
click at [963, 196] on div "Copier le lien vers le portail" at bounding box center [987, 197] width 162 height 23
